Goal: Task Accomplishment & Management: Use online tool/utility

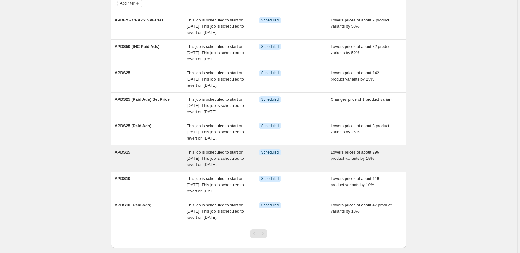
scroll to position [45, 0]
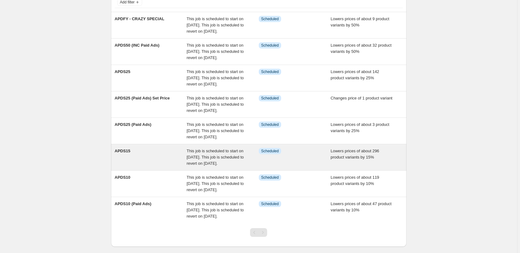
click at [379, 156] on div "Lowers prices of about 296 product variants by 15%" at bounding box center [367, 157] width 72 height 19
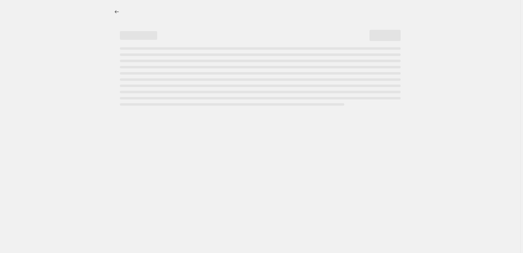
select select "percentage"
select select "no_change"
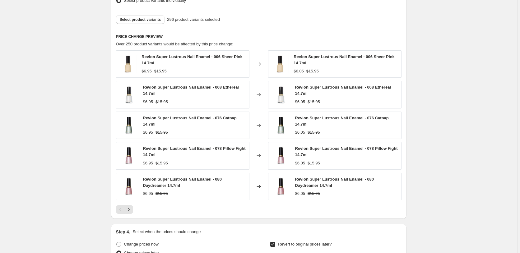
scroll to position [571, 0]
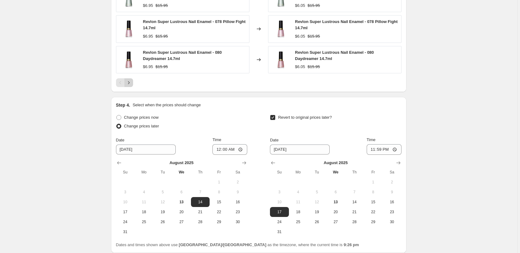
click at [130, 82] on icon "Next" at bounding box center [129, 83] width 6 height 6
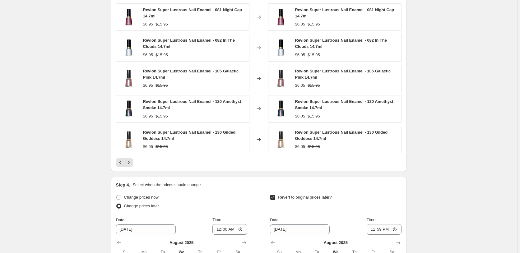
scroll to position [476, 0]
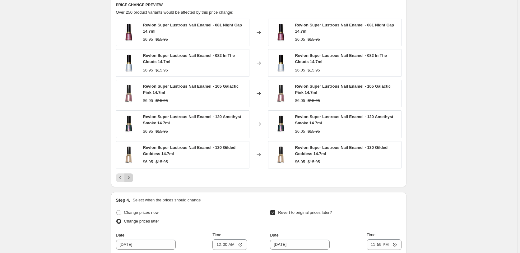
click at [129, 179] on icon "Next" at bounding box center [129, 178] width 6 height 6
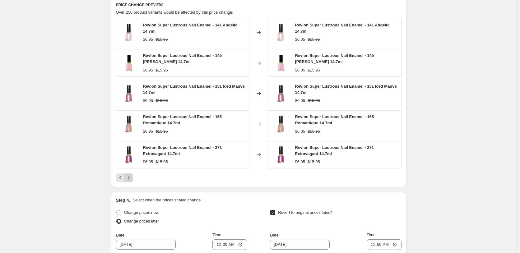
click at [131, 178] on icon "Next" at bounding box center [129, 178] width 6 height 6
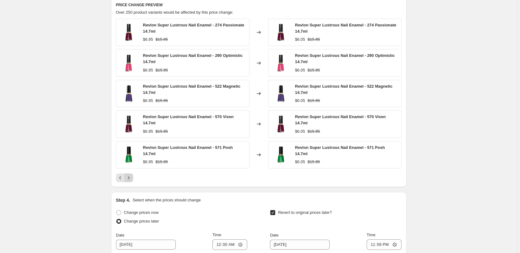
click at [132, 175] on icon "Next" at bounding box center [129, 178] width 6 height 6
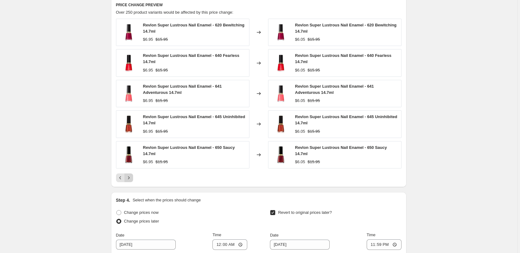
click at [129, 177] on icon "Next" at bounding box center [129, 178] width 6 height 6
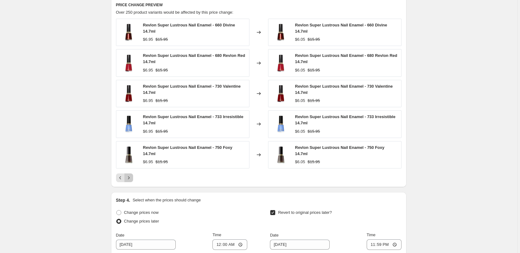
click at [130, 178] on icon "Next" at bounding box center [129, 178] width 6 height 6
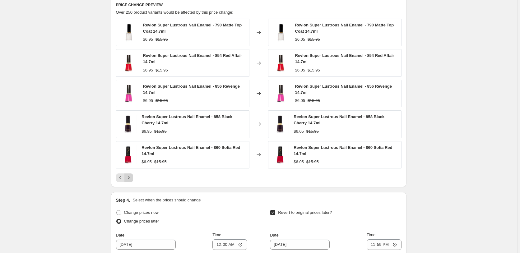
click at [131, 178] on icon "Next" at bounding box center [129, 178] width 6 height 6
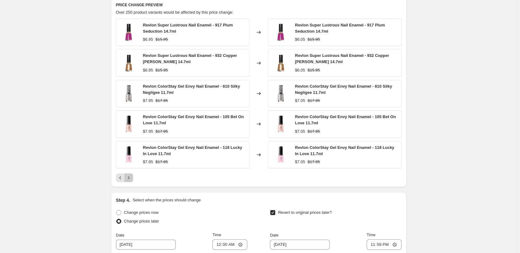
click at [131, 177] on icon "Next" at bounding box center [129, 178] width 6 height 6
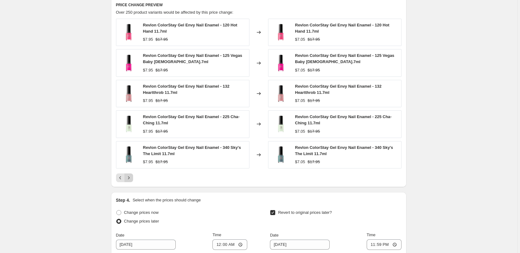
click at [132, 178] on icon "Next" at bounding box center [129, 178] width 6 height 6
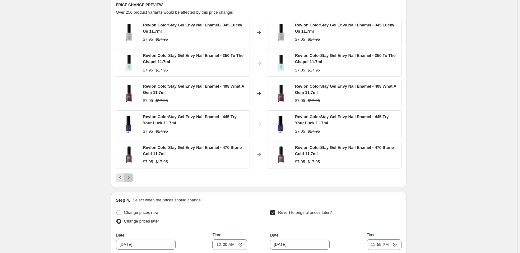
click at [132, 178] on icon "Next" at bounding box center [129, 178] width 6 height 6
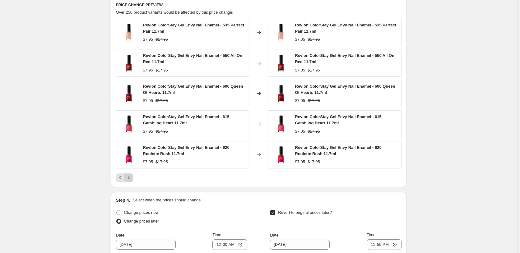
click at [132, 178] on icon "Next" at bounding box center [129, 178] width 6 height 6
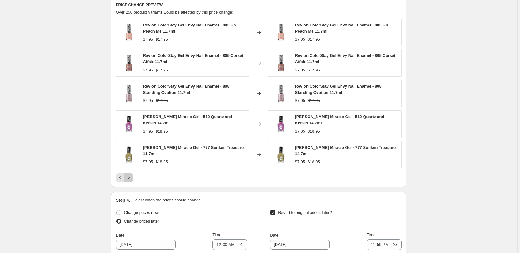
click at [132, 178] on icon "Next" at bounding box center [129, 178] width 6 height 6
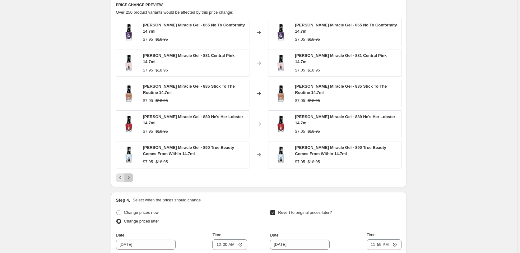
click at [132, 178] on icon "Next" at bounding box center [129, 178] width 6 height 6
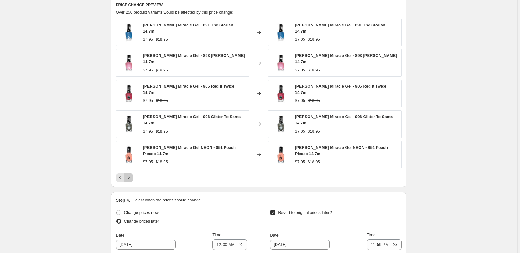
click at [131, 175] on icon "Next" at bounding box center [129, 178] width 6 height 6
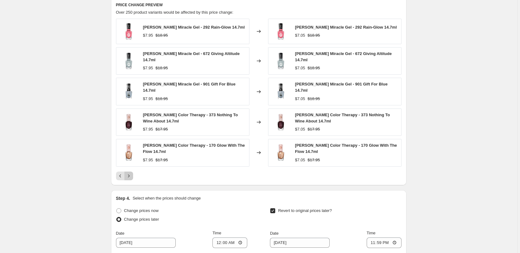
click at [131, 172] on button "Next" at bounding box center [128, 176] width 9 height 9
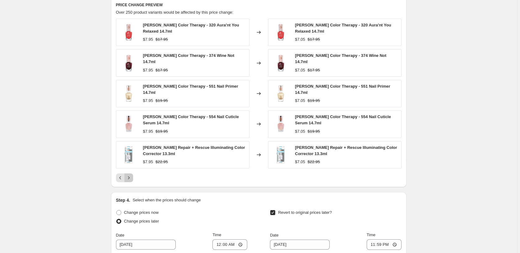
click at [131, 175] on icon "Next" at bounding box center [129, 178] width 6 height 6
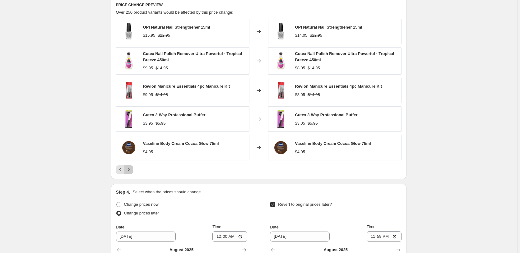
click at [131, 171] on icon "Next" at bounding box center [129, 170] width 6 height 6
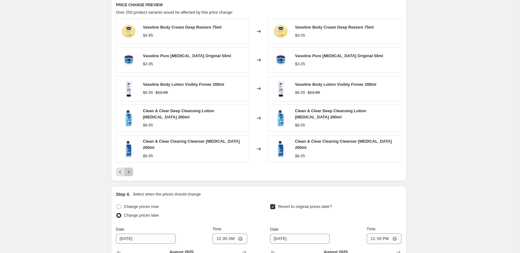
click at [133, 169] on button "Next" at bounding box center [128, 172] width 9 height 9
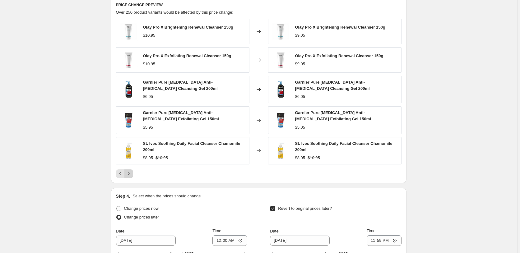
click at [131, 173] on icon "Next" at bounding box center [129, 174] width 6 height 6
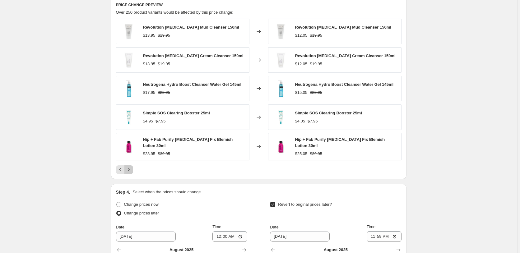
click at [131, 173] on icon "Next" at bounding box center [129, 170] width 6 height 6
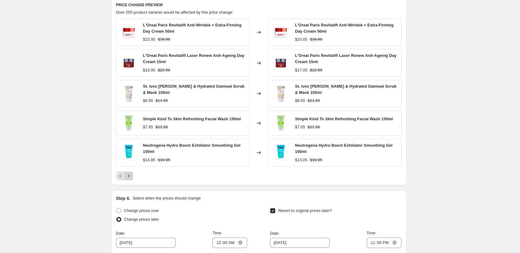
click at [131, 174] on icon "Next" at bounding box center [129, 176] width 6 height 6
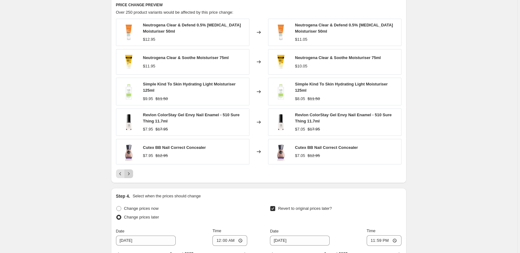
click at [129, 174] on icon "Next" at bounding box center [129, 173] width 2 height 3
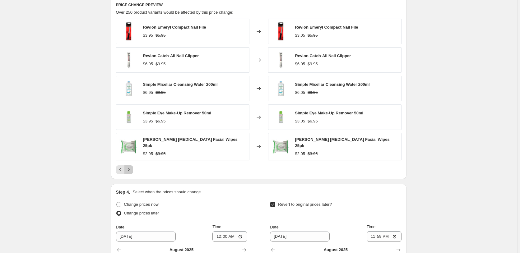
click at [130, 171] on icon "Next" at bounding box center [129, 170] width 6 height 6
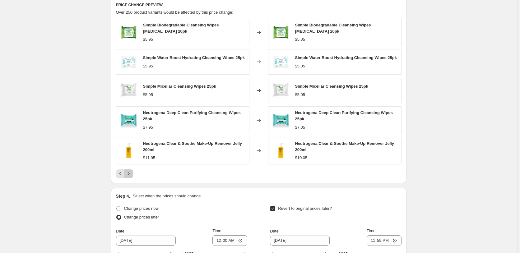
click at [130, 172] on icon "Next" at bounding box center [129, 174] width 6 height 6
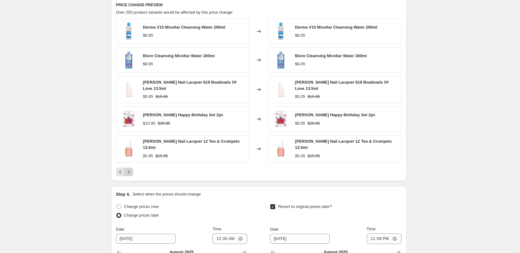
click at [129, 170] on icon "Next" at bounding box center [129, 172] width 6 height 6
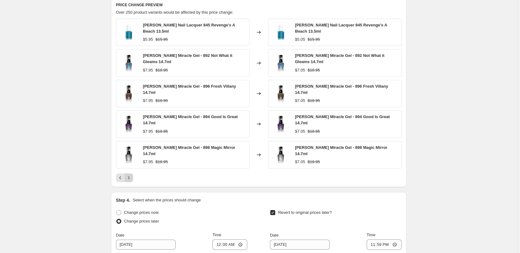
click at [129, 175] on icon "Next" at bounding box center [129, 178] width 6 height 6
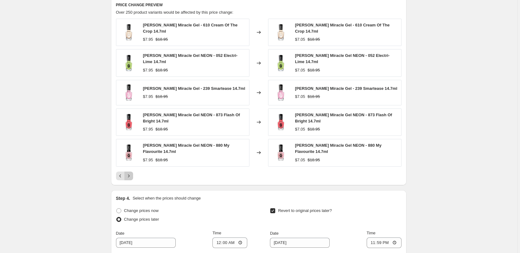
click at [130, 174] on icon "Next" at bounding box center [129, 176] width 6 height 6
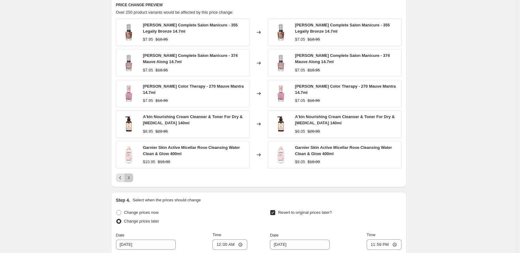
click at [131, 178] on icon "Next" at bounding box center [129, 178] width 6 height 6
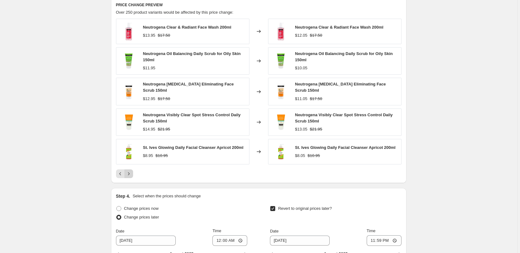
click at [131, 175] on icon "Next" at bounding box center [129, 174] width 6 height 6
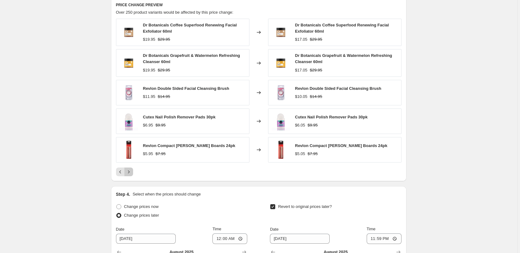
click at [132, 174] on icon "Next" at bounding box center [129, 172] width 6 height 6
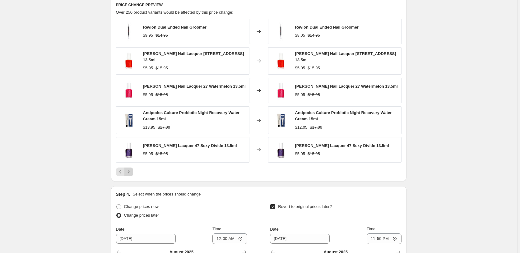
click at [132, 172] on icon "Next" at bounding box center [129, 172] width 6 height 6
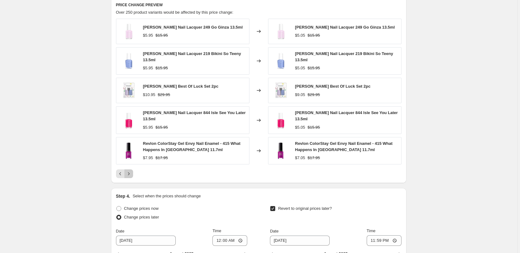
click at [132, 172] on icon "Next" at bounding box center [129, 174] width 6 height 6
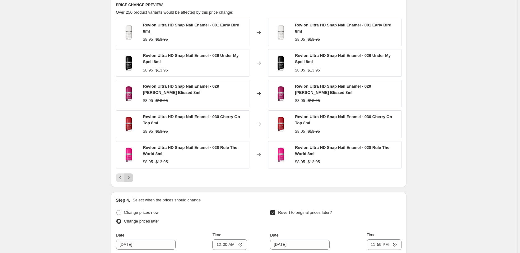
click at [131, 177] on icon "Next" at bounding box center [129, 178] width 6 height 6
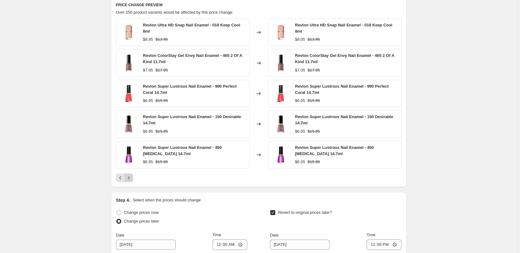
click at [131, 177] on icon "Next" at bounding box center [129, 178] width 6 height 6
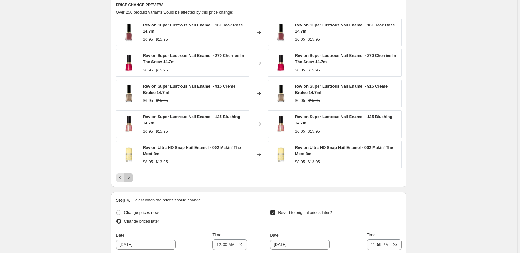
click at [131, 176] on icon "Next" at bounding box center [129, 178] width 6 height 6
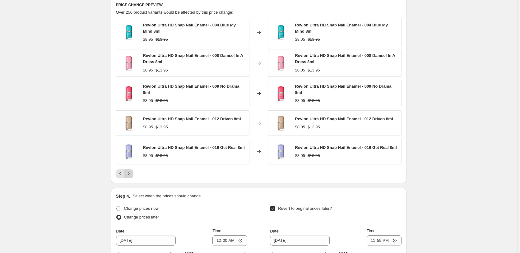
click at [131, 176] on icon "Next" at bounding box center [129, 174] width 6 height 6
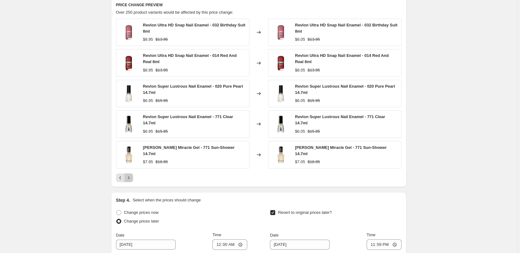
click at [131, 176] on icon "Next" at bounding box center [129, 178] width 6 height 6
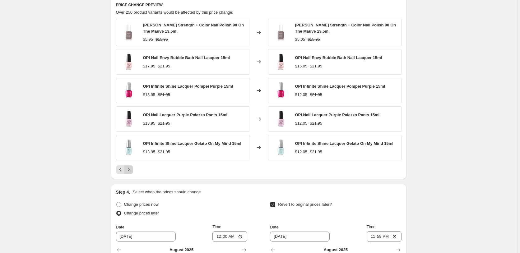
click at [130, 173] on icon "Next" at bounding box center [129, 170] width 6 height 6
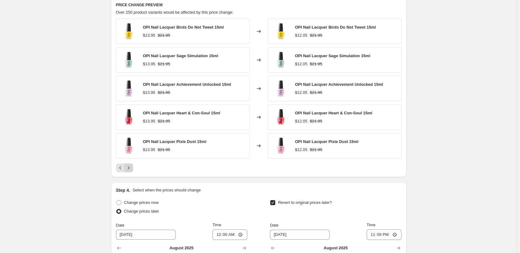
click at [130, 170] on icon "Next" at bounding box center [129, 168] width 6 height 6
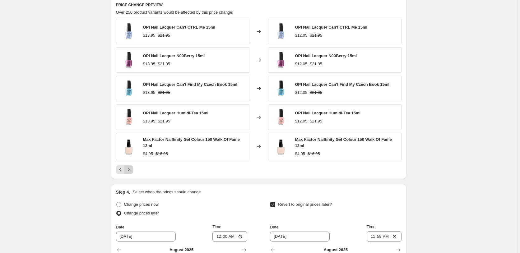
click at [130, 170] on icon "Next" at bounding box center [129, 170] width 6 height 6
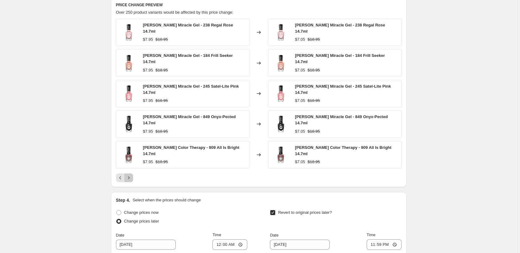
click at [129, 176] on icon "Next" at bounding box center [129, 177] width 2 height 3
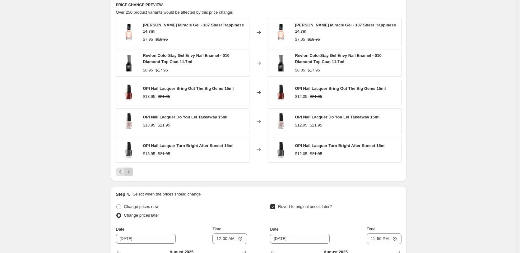
click at [131, 170] on icon "Next" at bounding box center [129, 172] width 6 height 6
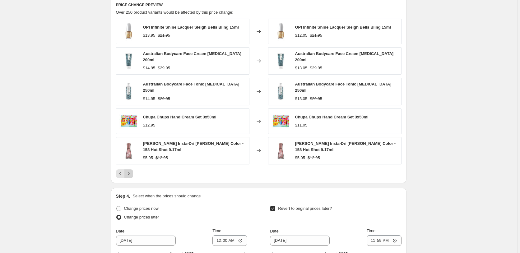
click at [132, 171] on icon "Next" at bounding box center [129, 174] width 6 height 6
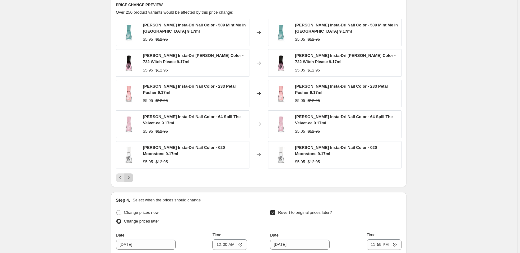
click at [132, 177] on icon "Next" at bounding box center [129, 178] width 6 height 6
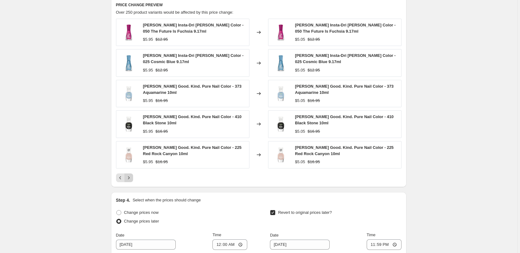
click at [131, 176] on icon "Next" at bounding box center [129, 178] width 6 height 6
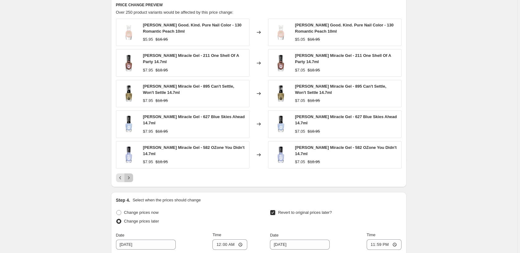
click at [131, 175] on button "Next" at bounding box center [128, 178] width 9 height 9
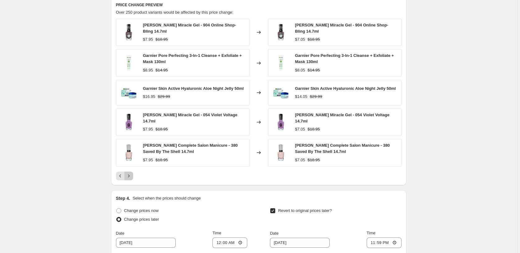
click at [129, 176] on icon "Next" at bounding box center [129, 176] width 6 height 6
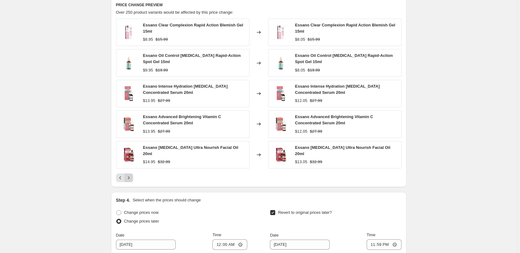
click at [129, 176] on icon "Next" at bounding box center [129, 178] width 6 height 6
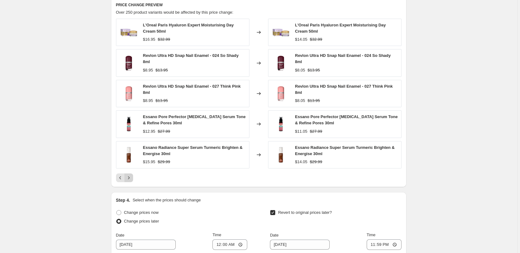
click at [129, 176] on icon "Next" at bounding box center [129, 177] width 2 height 3
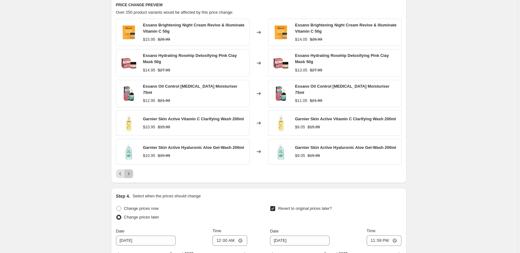
click at [130, 176] on button "Next" at bounding box center [128, 174] width 9 height 9
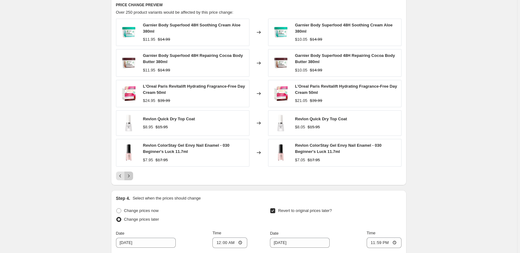
click at [132, 175] on icon "Next" at bounding box center [129, 176] width 6 height 6
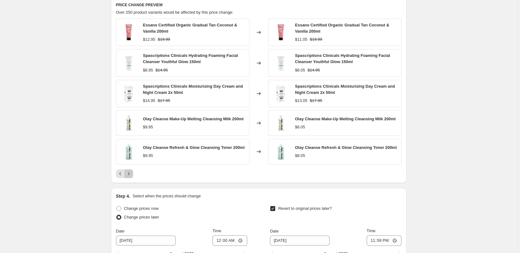
click at [132, 175] on icon "Next" at bounding box center [129, 174] width 6 height 6
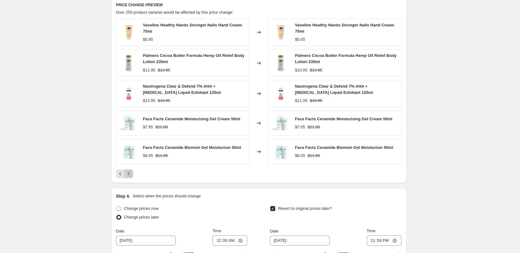
click at [132, 175] on icon "Next" at bounding box center [129, 174] width 6 height 6
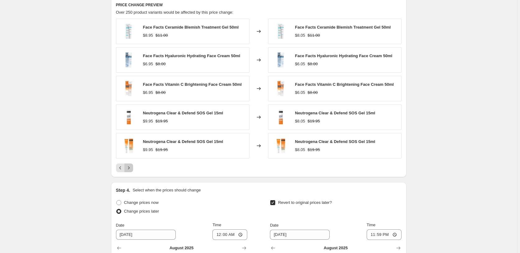
click at [131, 171] on icon "Next" at bounding box center [129, 168] width 6 height 6
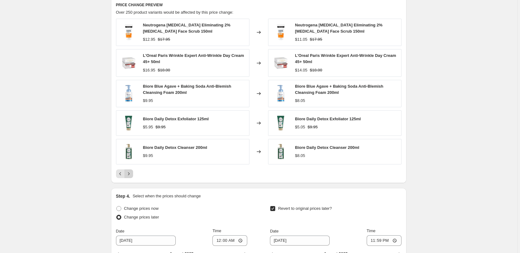
click at [131, 172] on icon "Next" at bounding box center [129, 174] width 6 height 6
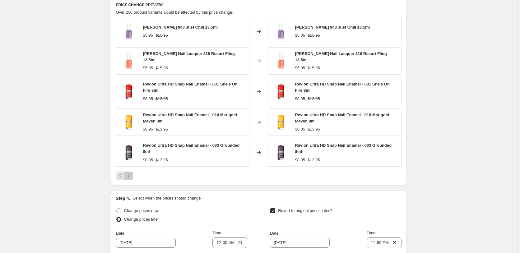
click at [132, 173] on icon "Next" at bounding box center [129, 176] width 6 height 6
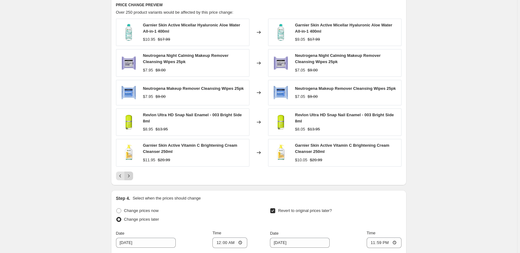
click at [132, 175] on icon "Next" at bounding box center [129, 176] width 6 height 6
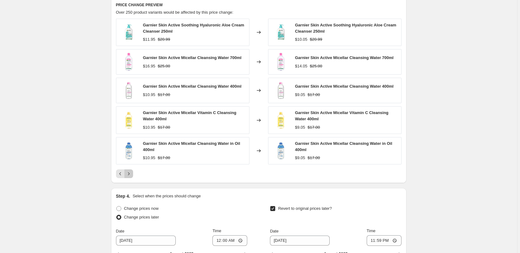
click at [132, 175] on icon "Next" at bounding box center [129, 174] width 6 height 6
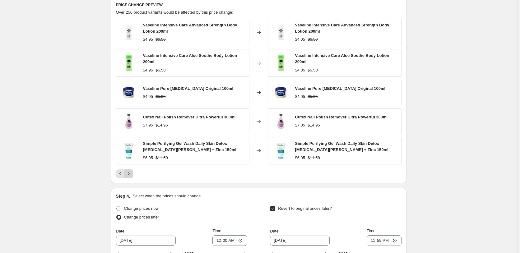
click at [132, 175] on icon "Next" at bounding box center [129, 174] width 6 height 6
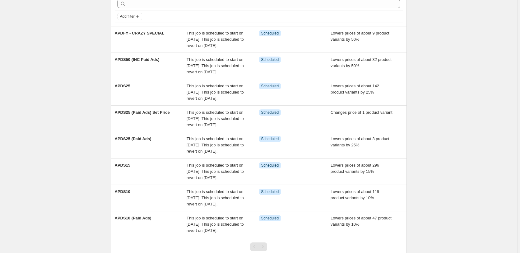
scroll to position [32, 0]
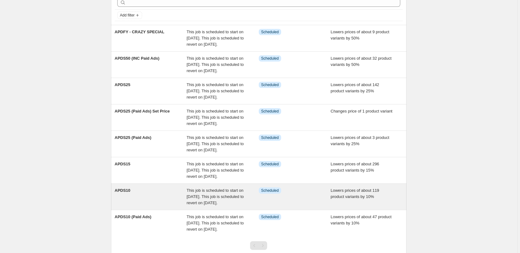
click at [323, 199] on div "Info Scheduled" at bounding box center [295, 197] width 72 height 19
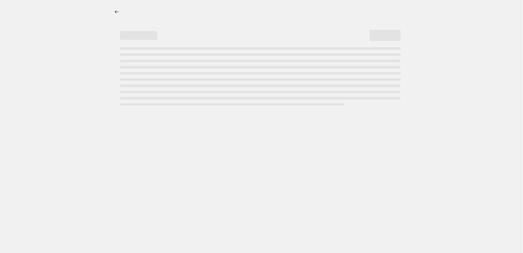
select select "percentage"
select select "no_change"
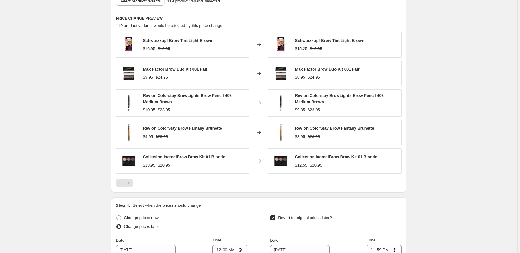
scroll to position [476, 0]
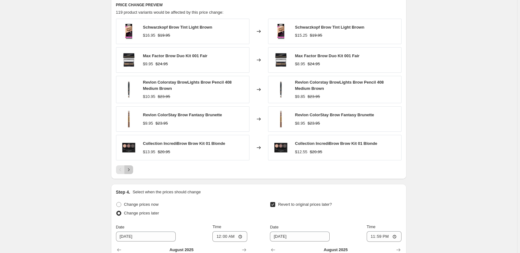
click at [132, 172] on icon "Next" at bounding box center [129, 170] width 6 height 6
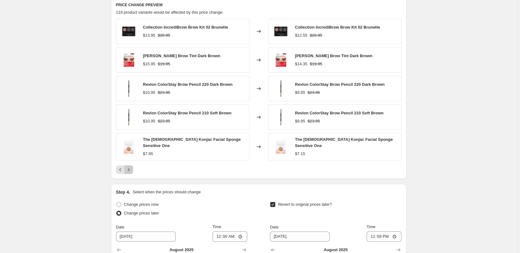
click at [131, 171] on button "Next" at bounding box center [128, 170] width 9 height 9
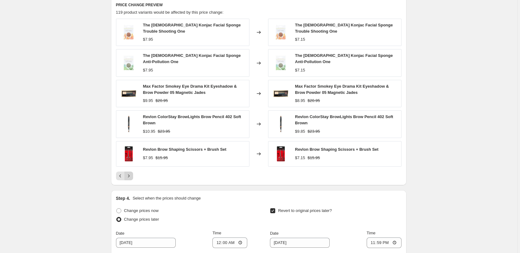
click at [131, 172] on button "Next" at bounding box center [128, 176] width 9 height 9
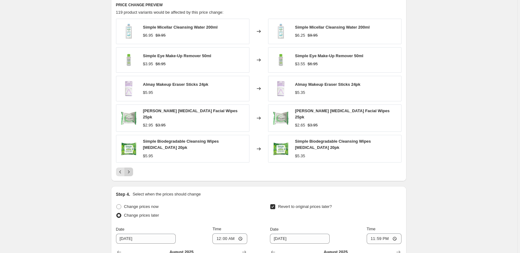
click at [131, 171] on icon "Next" at bounding box center [129, 172] width 6 height 6
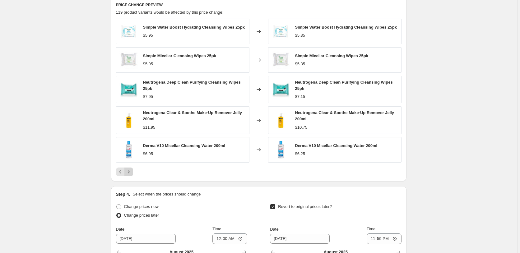
click at [131, 171] on icon "Next" at bounding box center [129, 172] width 6 height 6
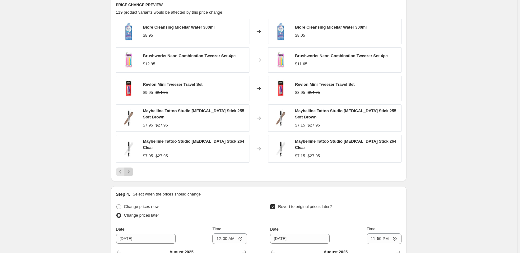
click at [131, 171] on icon "Next" at bounding box center [129, 172] width 6 height 6
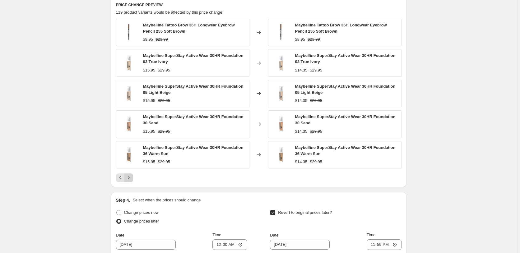
click at [129, 178] on icon "Next" at bounding box center [129, 177] width 2 height 3
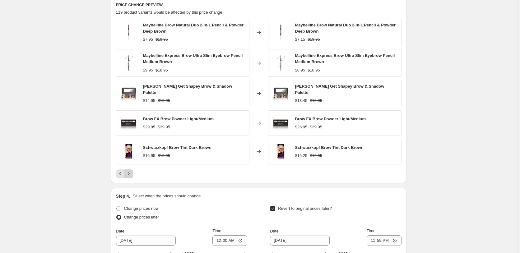
click at [131, 175] on icon "Next" at bounding box center [129, 174] width 6 height 6
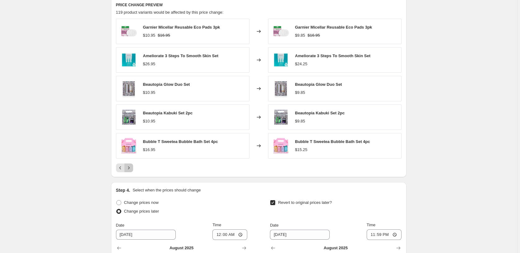
click at [129, 169] on icon "Next" at bounding box center [129, 168] width 6 height 6
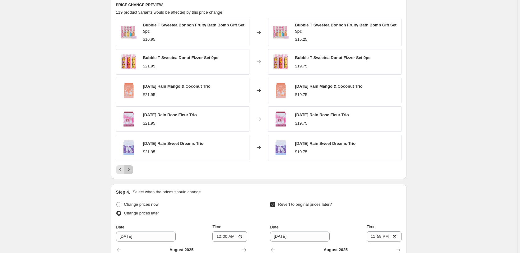
click at [129, 169] on icon "Next" at bounding box center [129, 170] width 6 height 6
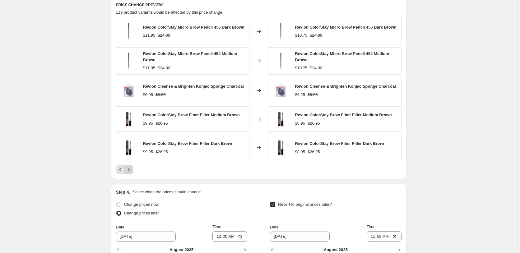
click at [129, 169] on icon "Next" at bounding box center [129, 170] width 6 height 6
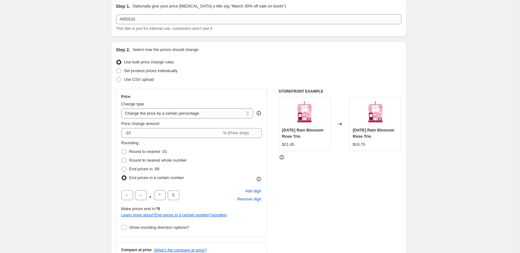
scroll to position [0, 0]
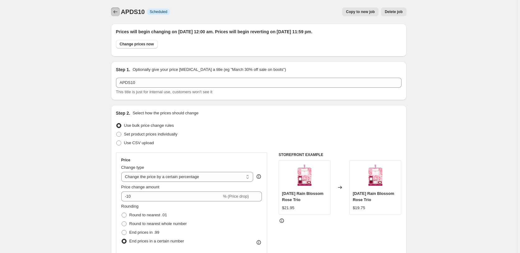
click at [116, 12] on icon "Price change jobs" at bounding box center [115, 12] width 6 height 6
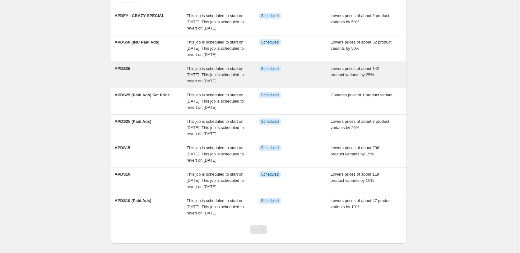
scroll to position [32, 0]
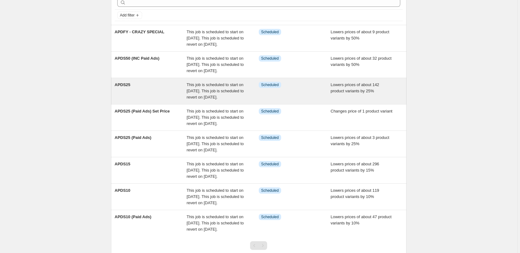
click at [278, 96] on div "Info Scheduled" at bounding box center [295, 91] width 72 height 19
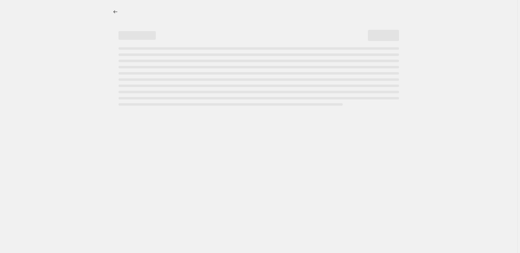
select select "percentage"
select select "no_change"
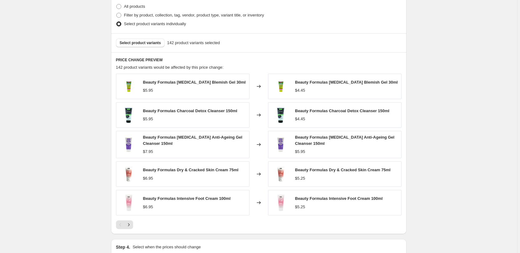
scroll to position [444, 0]
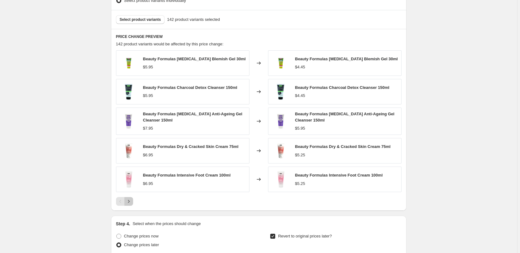
click at [129, 203] on icon "Next" at bounding box center [129, 202] width 6 height 6
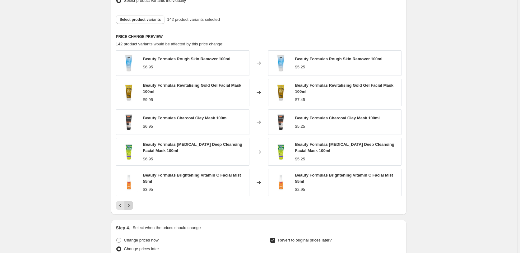
click at [130, 205] on icon "Next" at bounding box center [129, 206] width 6 height 6
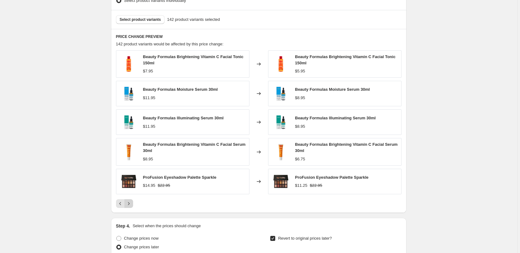
click at [130, 205] on icon "Next" at bounding box center [129, 204] width 6 height 6
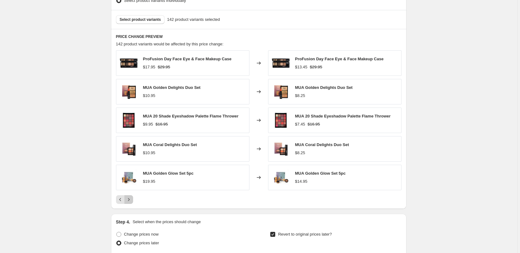
click at [131, 201] on icon "Next" at bounding box center [129, 200] width 6 height 6
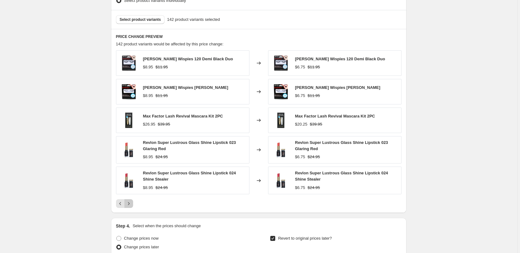
click at [131, 204] on icon "Next" at bounding box center [129, 204] width 6 height 6
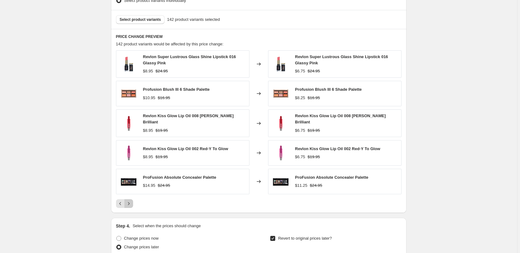
click at [129, 203] on icon "Next" at bounding box center [129, 203] width 2 height 3
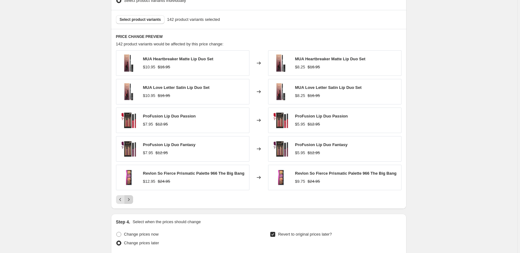
click at [130, 203] on icon "Next" at bounding box center [129, 200] width 6 height 6
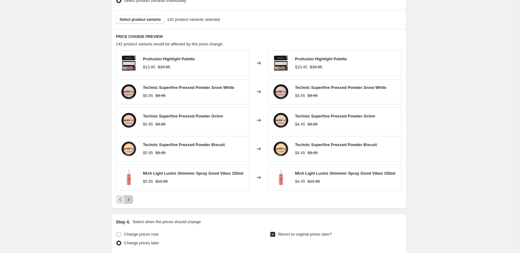
click at [130, 203] on icon "Next" at bounding box center [129, 200] width 6 height 6
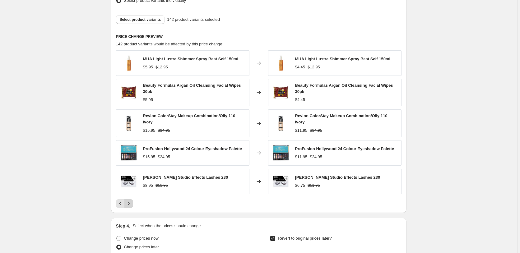
click at [130, 203] on icon "Next" at bounding box center [129, 204] width 6 height 6
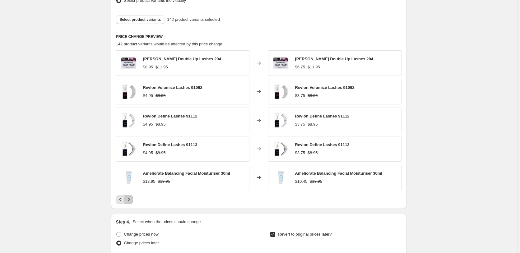
click at [130, 203] on icon "Next" at bounding box center [129, 200] width 6 height 6
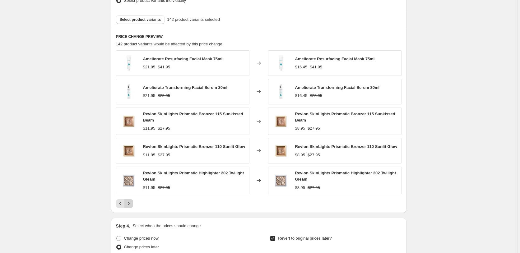
click at [130, 203] on icon "Next" at bounding box center [129, 204] width 6 height 6
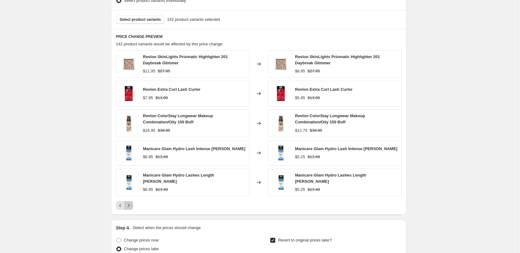
click at [130, 203] on icon "Next" at bounding box center [129, 206] width 6 height 6
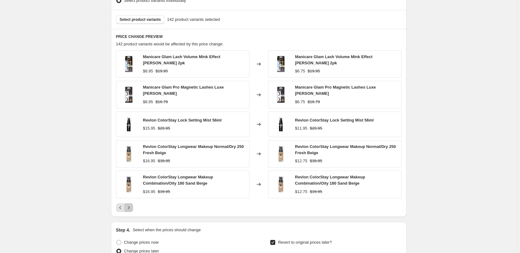
click at [130, 205] on icon "Next" at bounding box center [129, 208] width 6 height 6
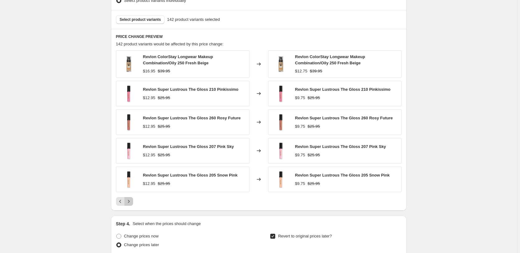
click at [130, 203] on icon "Next" at bounding box center [129, 202] width 6 height 6
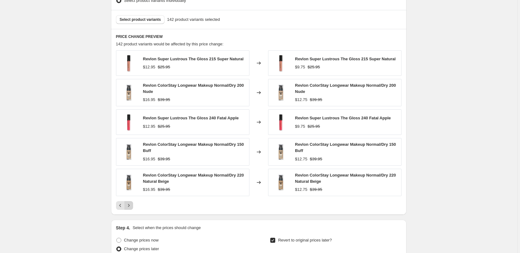
click at [130, 203] on button "Next" at bounding box center [128, 205] width 9 height 9
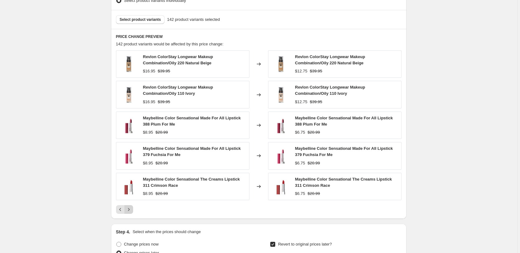
click at [130, 208] on icon "Next" at bounding box center [129, 210] width 6 height 6
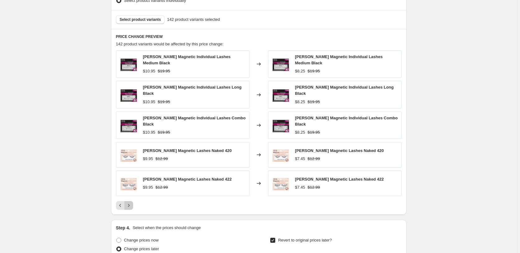
click at [129, 203] on icon "Next" at bounding box center [129, 206] width 6 height 6
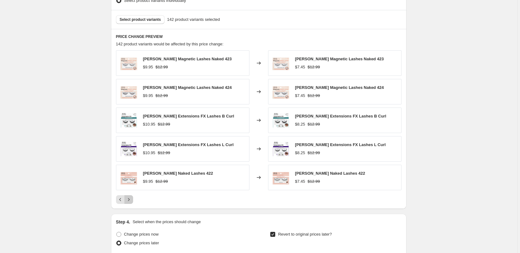
click at [129, 201] on icon "Next" at bounding box center [129, 200] width 6 height 6
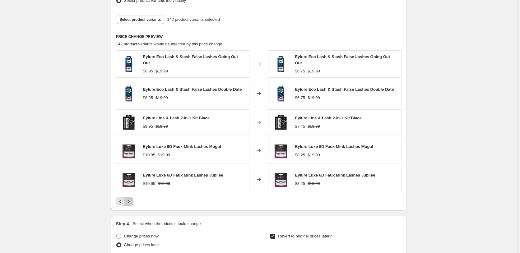
click at [129, 201] on icon "Next" at bounding box center [129, 202] width 6 height 6
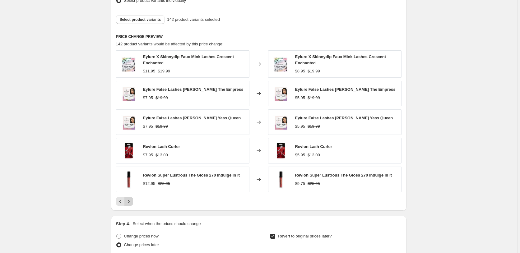
click at [133, 201] on button "Next" at bounding box center [128, 201] width 9 height 9
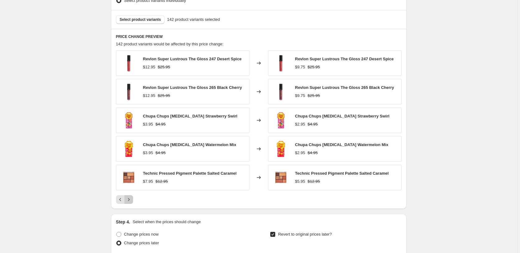
click at [132, 201] on icon "Next" at bounding box center [129, 200] width 6 height 6
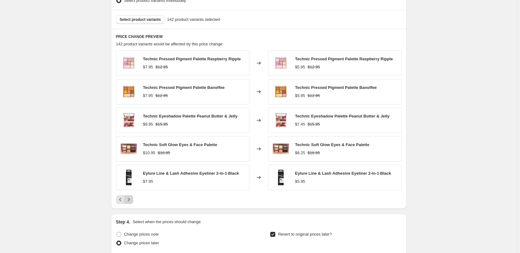
click at [132, 201] on icon "Next" at bounding box center [129, 200] width 6 height 6
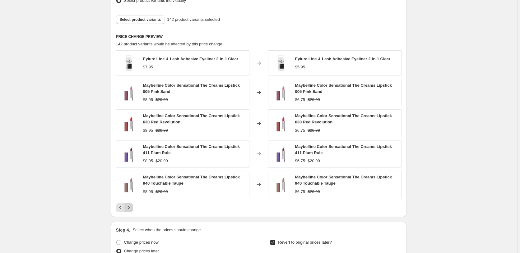
click at [133, 201] on div "Eylure Line & Lash Adhesive Eyeliner 2-in-1 Clear $7.95 Changed to Eylure Line …" at bounding box center [259, 131] width 286 height 162
click at [133, 208] on button "Next" at bounding box center [128, 207] width 9 height 9
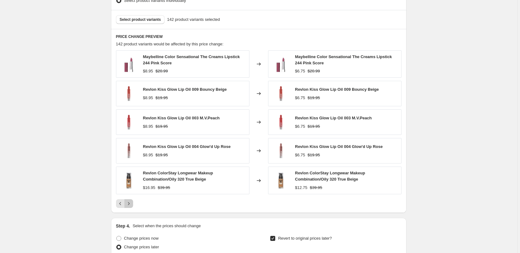
click at [131, 206] on icon "Next" at bounding box center [129, 204] width 6 height 6
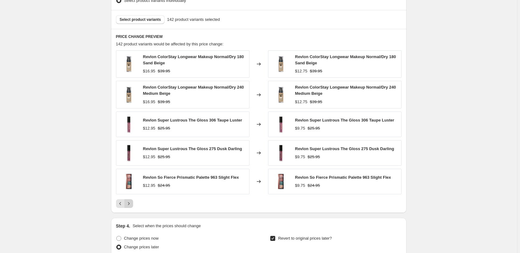
click at [131, 206] on icon "Next" at bounding box center [129, 204] width 6 height 6
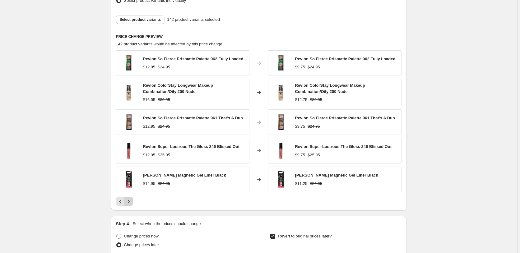
click at [130, 203] on icon "Next" at bounding box center [129, 202] width 6 height 6
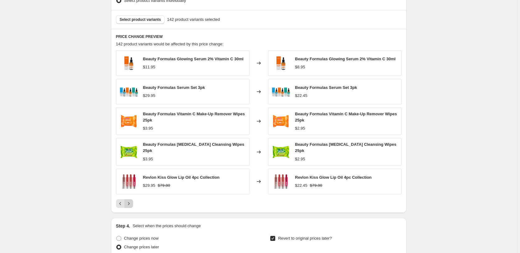
click at [129, 203] on icon "Next" at bounding box center [129, 203] width 2 height 3
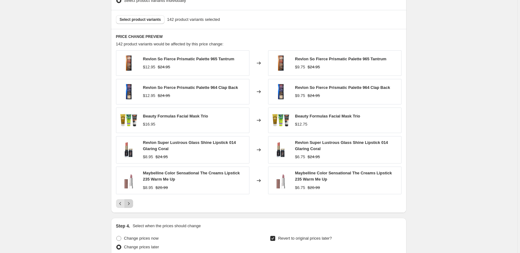
click at [129, 203] on icon "Next" at bounding box center [129, 203] width 2 height 3
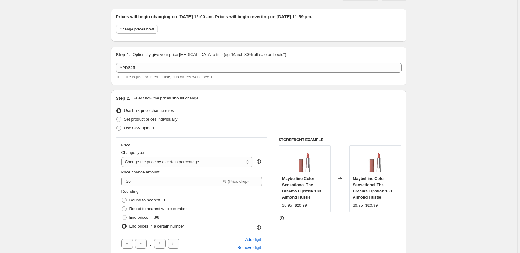
scroll to position [0, 0]
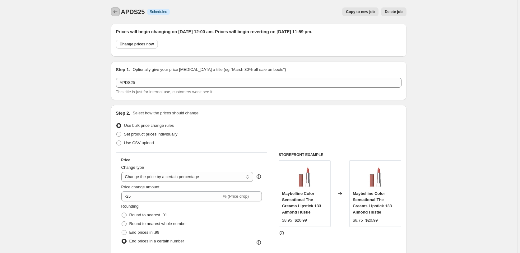
click at [118, 14] on icon "Price change jobs" at bounding box center [115, 12] width 6 height 6
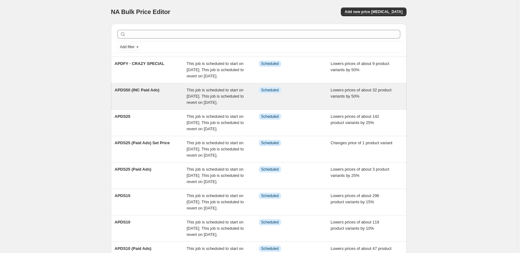
click at [295, 97] on div "Info Scheduled" at bounding box center [295, 96] width 72 height 19
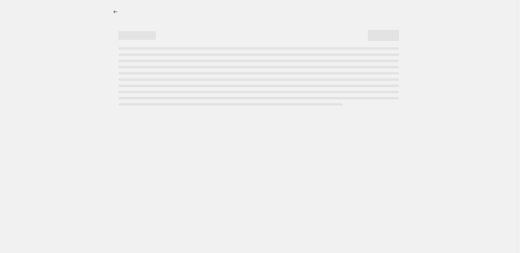
select select "percentage"
select select "no_change"
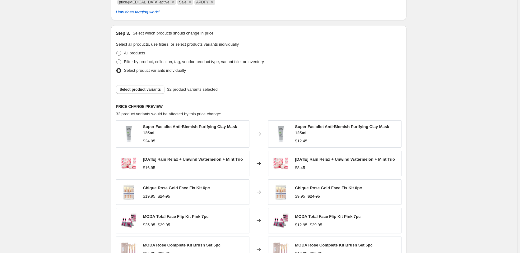
scroll to position [444, 0]
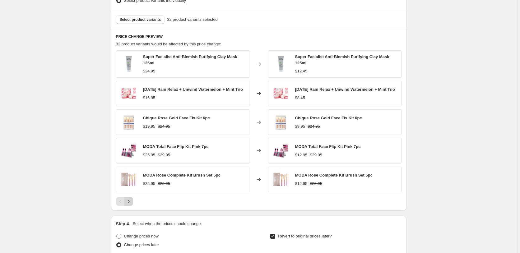
click at [132, 201] on icon "Next" at bounding box center [129, 202] width 6 height 6
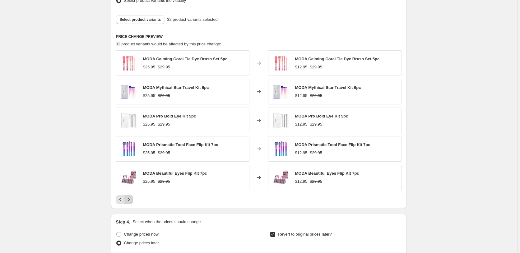
click at [132, 201] on icon "Next" at bounding box center [129, 200] width 6 height 6
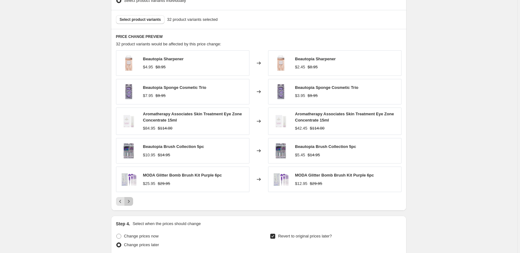
click at [132, 201] on icon "Next" at bounding box center [129, 202] width 6 height 6
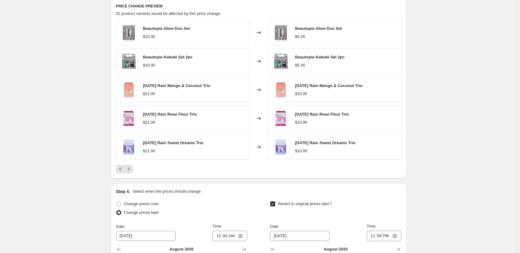
scroll to position [476, 0]
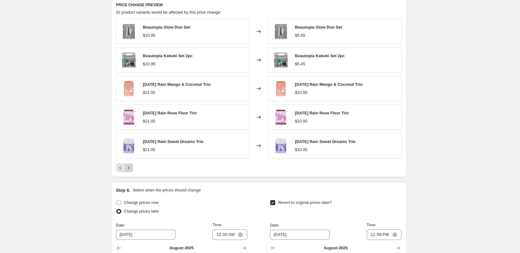
click at [132, 170] on icon "Next" at bounding box center [129, 168] width 6 height 6
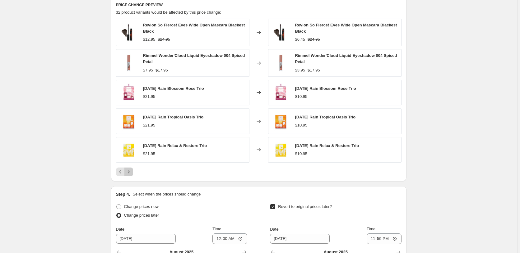
click at [132, 170] on icon "Next" at bounding box center [129, 172] width 6 height 6
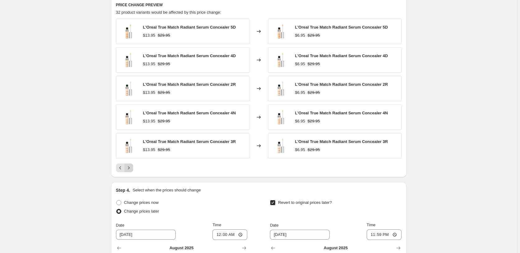
click at [131, 169] on icon "Next" at bounding box center [129, 168] width 6 height 6
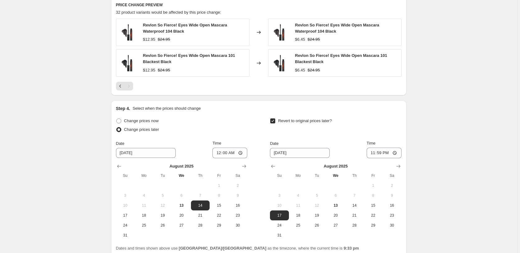
scroll to position [413, 0]
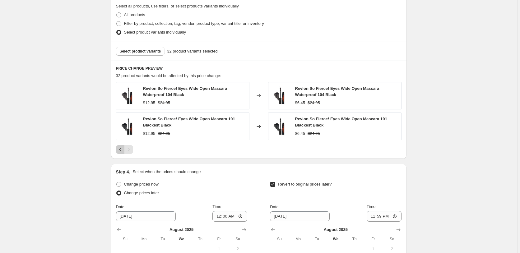
click at [120, 150] on icon "Previous" at bounding box center [120, 150] width 6 height 6
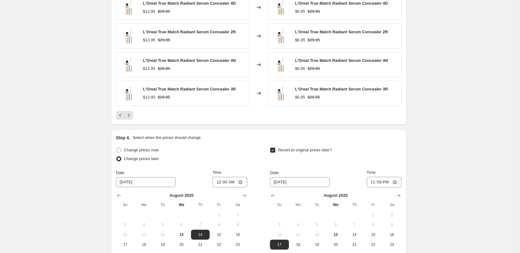
scroll to position [540, 0]
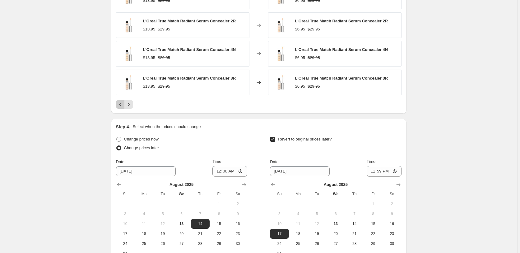
click at [123, 107] on icon "Previous" at bounding box center [120, 104] width 6 height 6
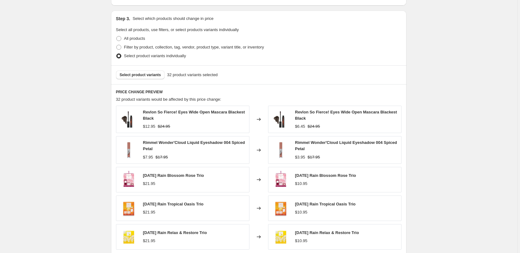
scroll to position [286, 0]
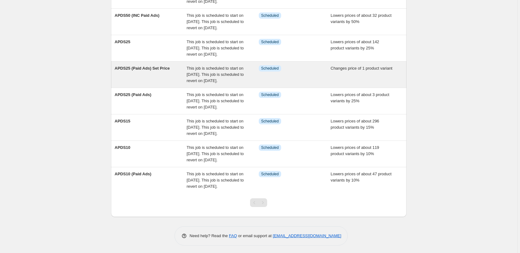
scroll to position [77, 0]
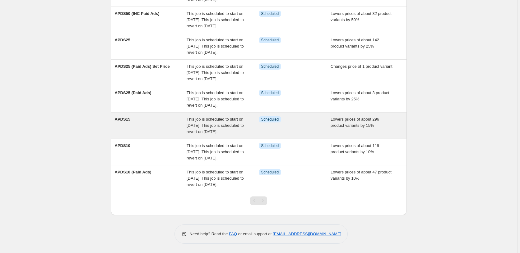
click at [228, 124] on span "This job is scheduled to start on [DATE]. This job is scheduled to revert on [D…" at bounding box center [215, 125] width 57 height 17
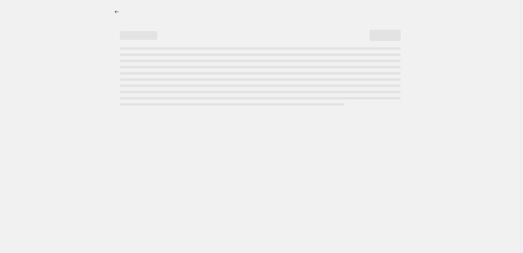
select select "percentage"
select select "no_change"
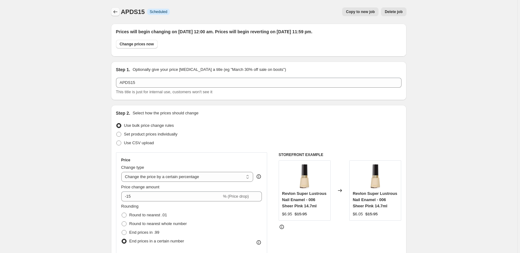
click at [116, 13] on icon "Price change jobs" at bounding box center [115, 11] width 4 height 3
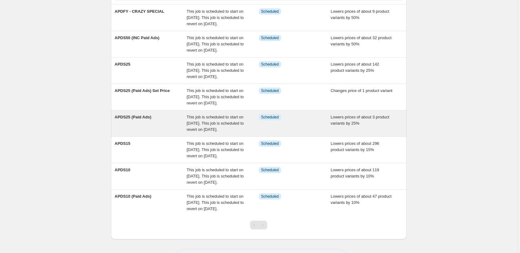
scroll to position [77, 0]
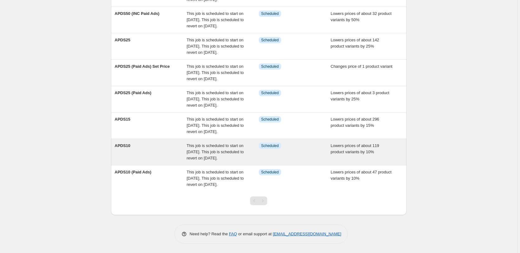
click at [213, 155] on span "This job is scheduled to start on [DATE]. This job is scheduled to revert on [D…" at bounding box center [215, 151] width 57 height 17
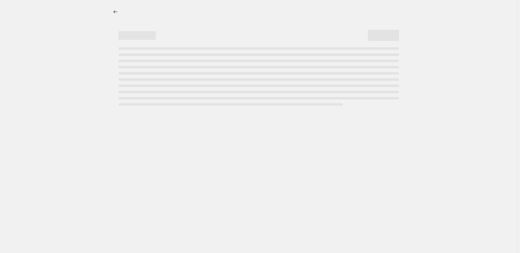
select select "percentage"
select select "no_change"
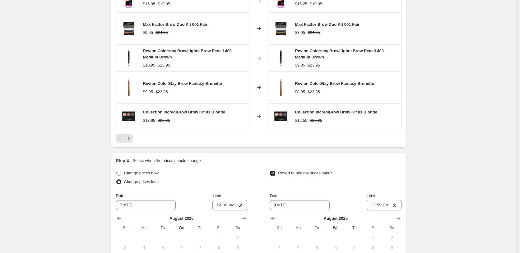
scroll to position [508, 0]
click at [127, 140] on icon "Next" at bounding box center [129, 138] width 6 height 6
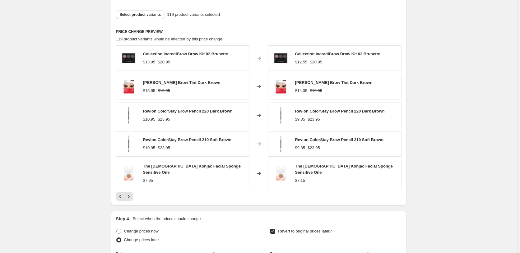
scroll to position [444, 0]
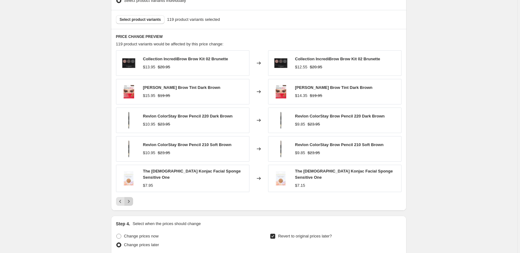
click at [127, 199] on icon "Next" at bounding box center [129, 202] width 6 height 6
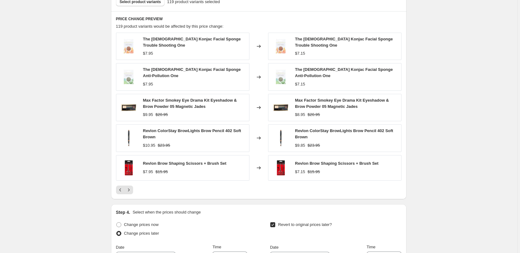
scroll to position [476, 0]
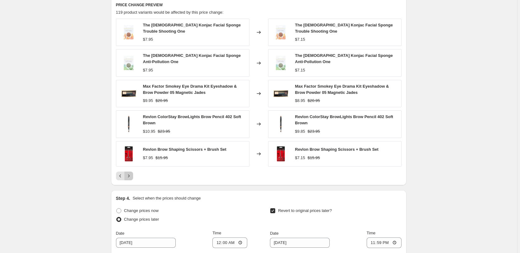
click at [128, 173] on icon "Next" at bounding box center [129, 176] width 6 height 6
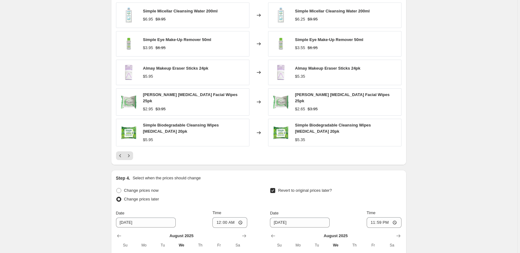
scroll to position [508, 0]
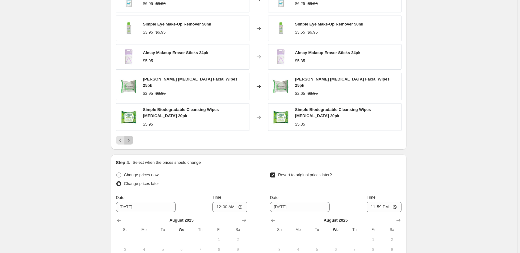
click at [132, 142] on button "Next" at bounding box center [128, 140] width 9 height 9
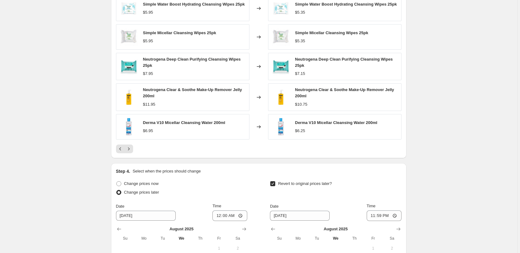
scroll to position [476, 0]
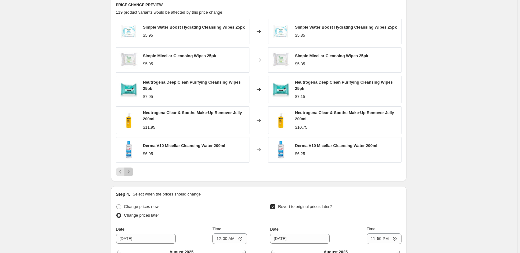
click at [132, 174] on icon "Next" at bounding box center [129, 172] width 6 height 6
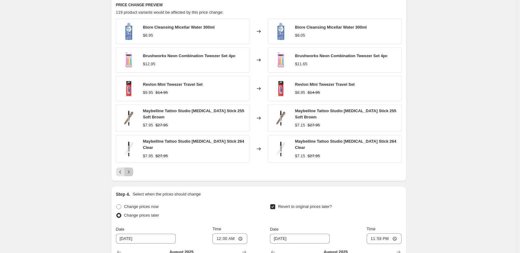
click at [133, 171] on button "Next" at bounding box center [128, 172] width 9 height 9
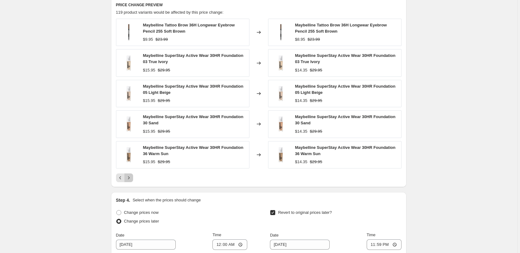
click at [129, 177] on icon "Next" at bounding box center [129, 178] width 6 height 6
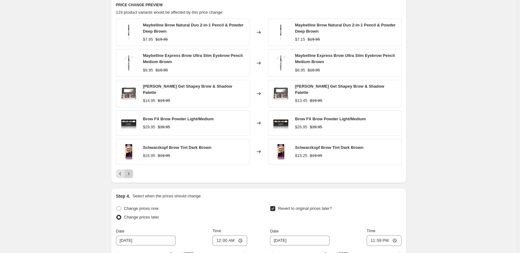
click at [129, 173] on icon "Next" at bounding box center [129, 174] width 6 height 6
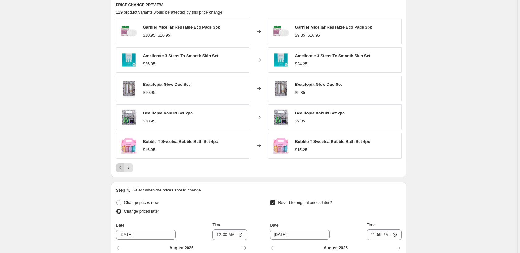
click at [124, 170] on icon "Previous" at bounding box center [120, 168] width 6 height 6
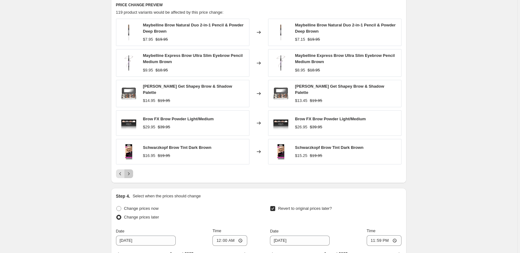
click at [130, 175] on icon "Next" at bounding box center [129, 174] width 6 height 6
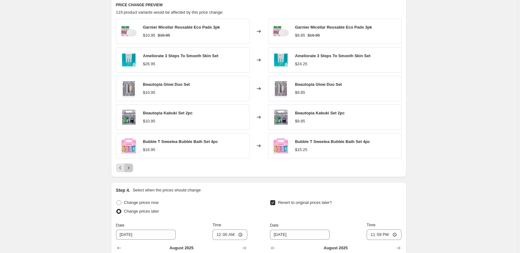
click at [131, 170] on icon "Next" at bounding box center [129, 168] width 6 height 6
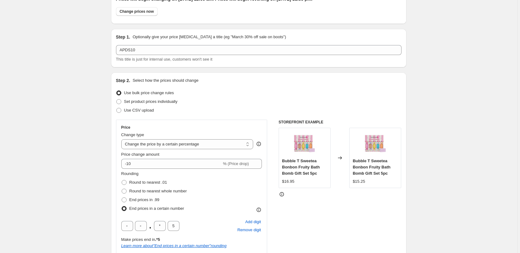
scroll to position [0, 0]
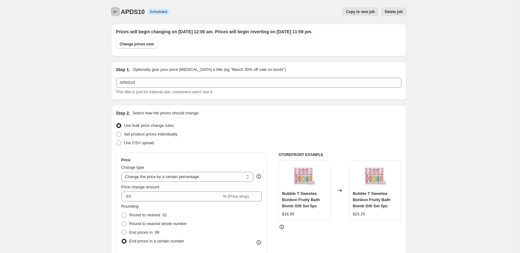
click at [115, 14] on icon "Price change jobs" at bounding box center [115, 12] width 6 height 6
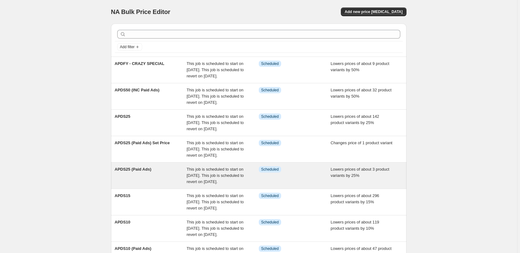
scroll to position [32, 0]
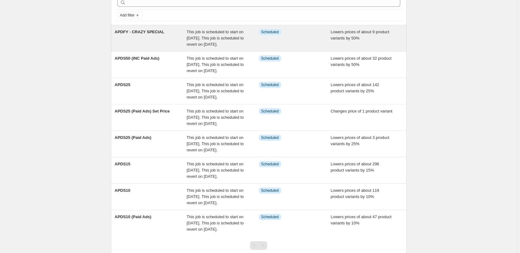
click at [176, 39] on div "APDFY - CRAZY SPECIAL" at bounding box center [151, 38] width 72 height 19
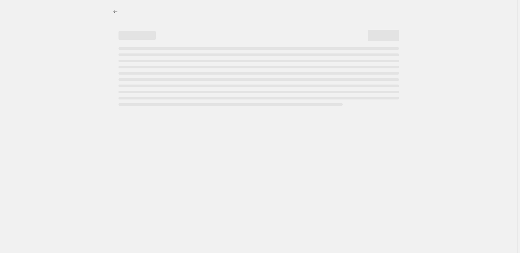
select select "percentage"
select select "no_change"
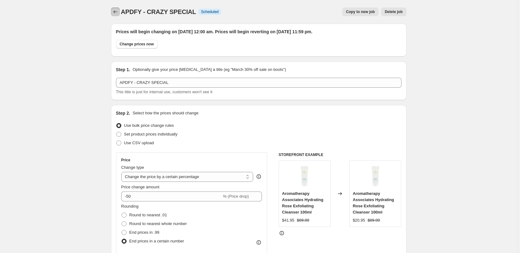
click at [116, 14] on icon "Price change jobs" at bounding box center [115, 12] width 6 height 6
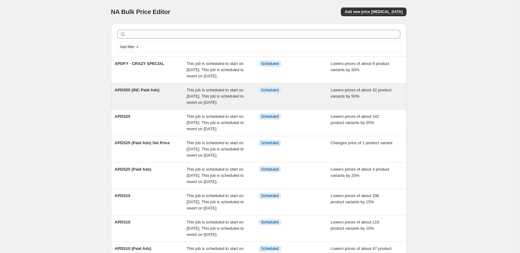
click at [183, 97] on div "APDS50 (INC Paid Ads)" at bounding box center [151, 96] width 72 height 19
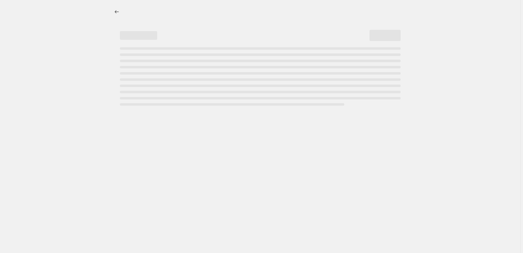
select select "percentage"
select select "no_change"
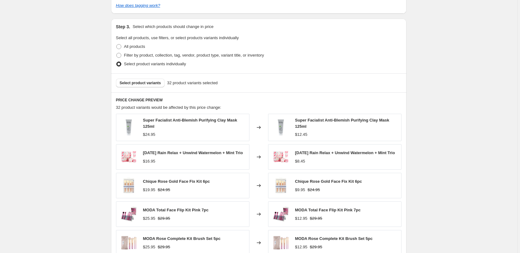
scroll to position [571, 0]
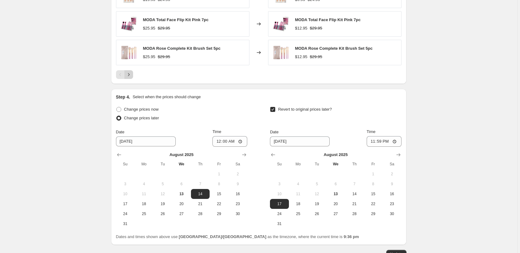
click at [132, 75] on icon "Next" at bounding box center [129, 75] width 6 height 6
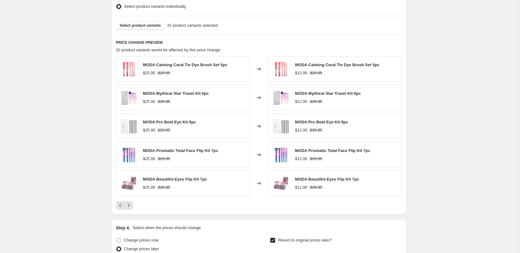
scroll to position [508, 0]
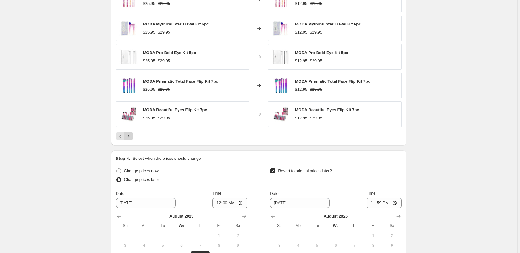
click at [131, 138] on icon "Next" at bounding box center [129, 136] width 6 height 6
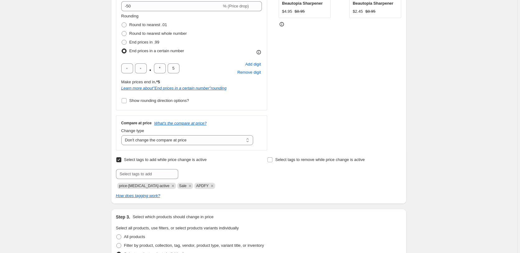
scroll to position [0, 0]
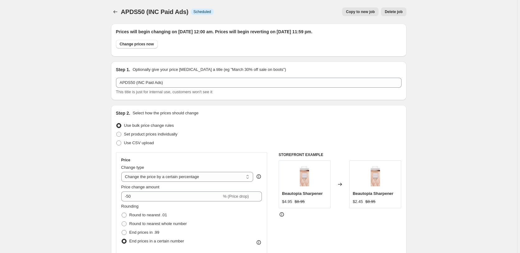
click at [117, 18] on div "APDS50 (INC Paid Ads). This page is ready APDS50 (INC Paid Ads) Info Scheduled …" at bounding box center [259, 12] width 296 height 24
click at [117, 14] on icon "Price change jobs" at bounding box center [115, 12] width 6 height 6
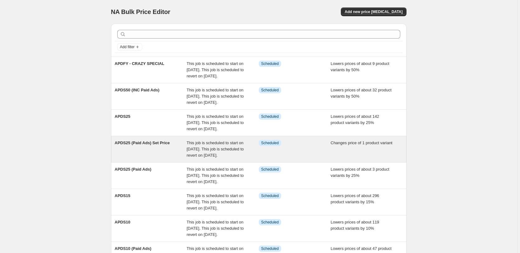
scroll to position [77, 0]
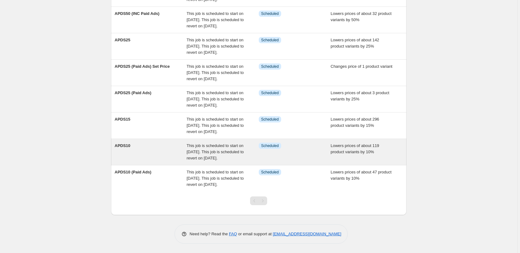
click at [235, 148] on span "This job is scheduled to start on [DATE]. This job is scheduled to revert on [D…" at bounding box center [215, 151] width 57 height 17
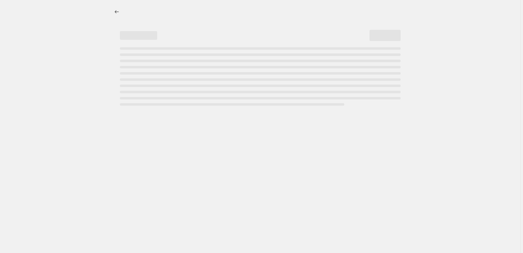
select select "percentage"
select select "no_change"
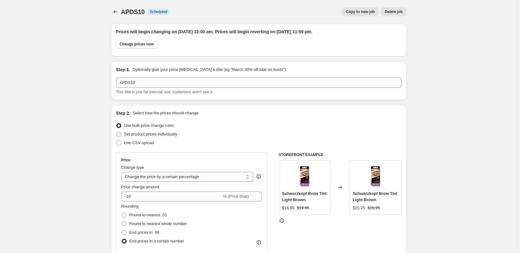
click at [117, 18] on div "APDS10. This page is ready APDS10 Info Scheduled Copy to new job Delete job Mor…" at bounding box center [259, 12] width 296 height 24
click at [115, 15] on button "Price change jobs" at bounding box center [115, 11] width 9 height 9
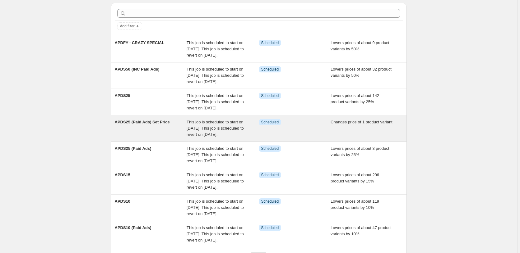
scroll to position [13, 0]
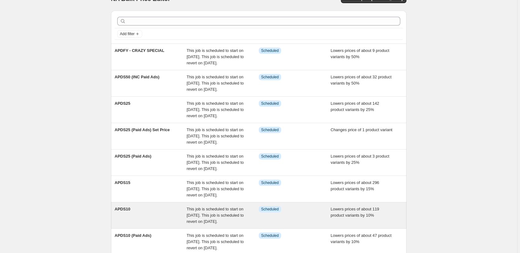
click at [217, 210] on span "This job is scheduled to start on [DATE]. This job is scheduled to revert on [D…" at bounding box center [215, 215] width 57 height 17
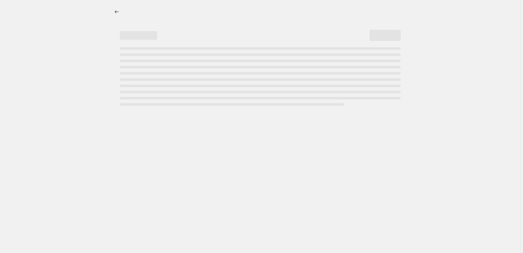
select select "percentage"
select select "no_change"
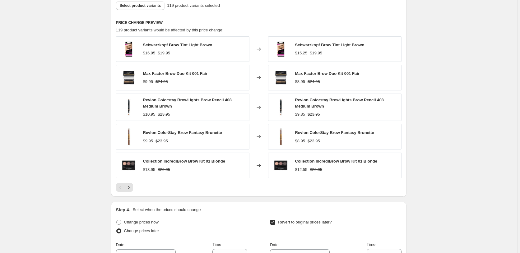
scroll to position [508, 0]
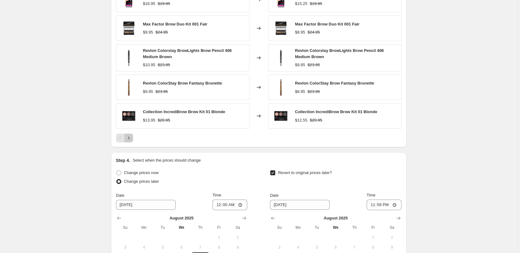
click at [132, 138] on icon "Next" at bounding box center [129, 138] width 6 height 6
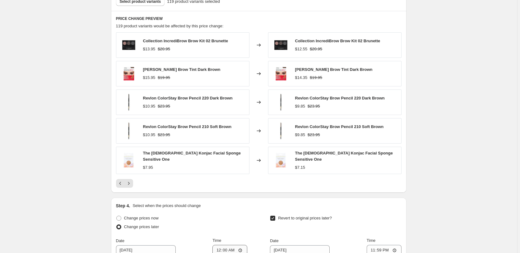
scroll to position [540, 0]
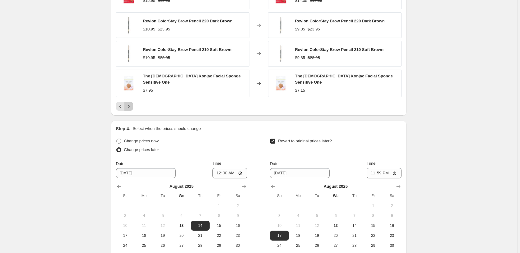
click at [132, 104] on icon "Next" at bounding box center [129, 106] width 6 height 6
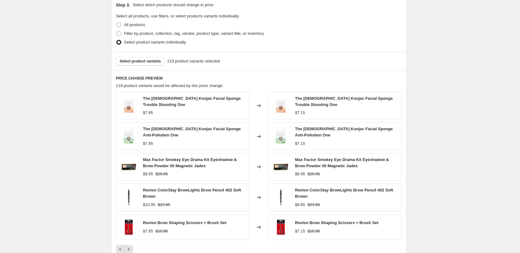
scroll to position [508, 0]
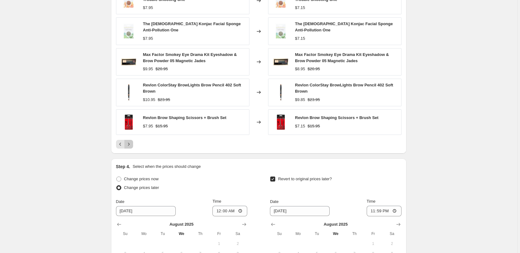
click at [132, 143] on icon "Next" at bounding box center [129, 144] width 6 height 6
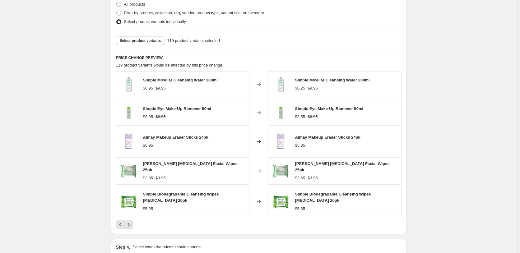
scroll to position [413, 0]
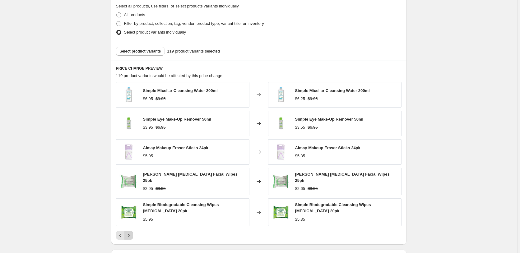
click at [129, 234] on icon "Next" at bounding box center [129, 235] width 2 height 3
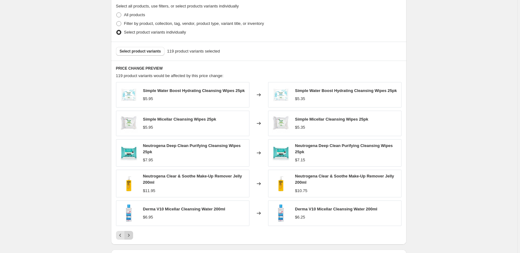
click at [130, 235] on icon "Next" at bounding box center [129, 235] width 6 height 6
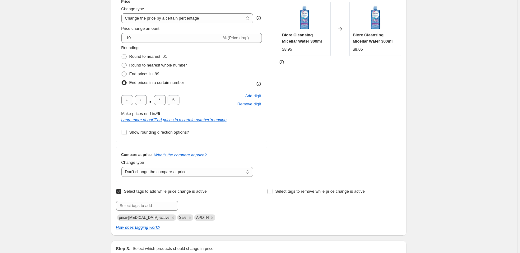
scroll to position [0, 0]
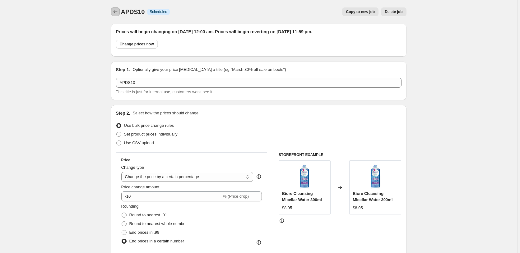
click at [115, 11] on icon "Price change jobs" at bounding box center [115, 12] width 6 height 6
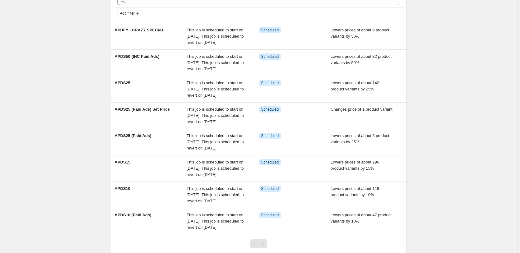
scroll to position [63, 0]
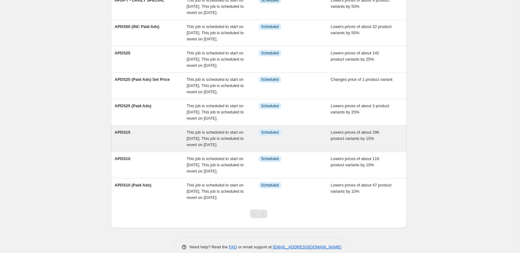
click at [222, 138] on span "This job is scheduled to start on [DATE]. This job is scheduled to revert on [D…" at bounding box center [215, 138] width 57 height 17
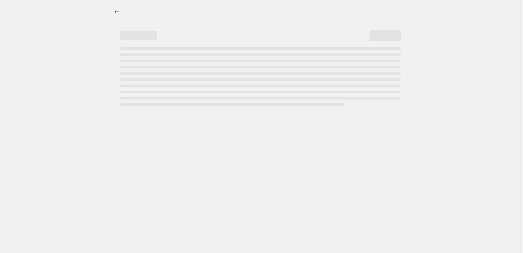
select select "percentage"
select select "no_change"
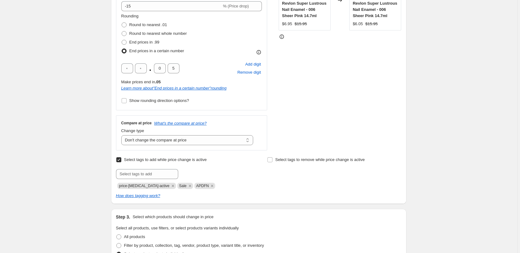
scroll to position [413, 0]
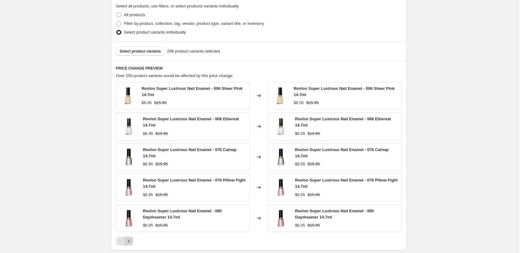
click at [130, 240] on icon "Next" at bounding box center [129, 241] width 6 height 6
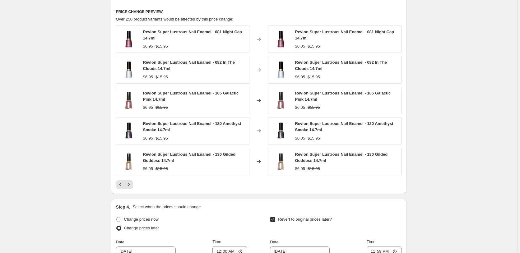
scroll to position [540, 0]
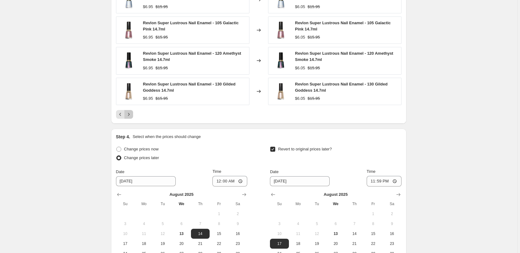
click at [130, 116] on icon "Next" at bounding box center [129, 114] width 6 height 6
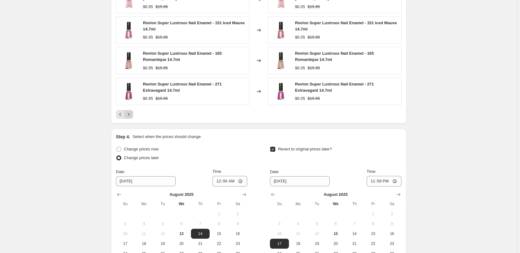
click at [131, 111] on icon "Next" at bounding box center [129, 114] width 6 height 6
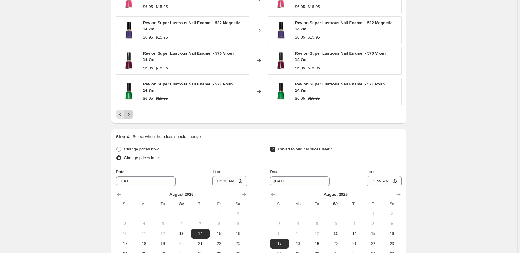
click at [131, 111] on icon "Next" at bounding box center [129, 114] width 6 height 6
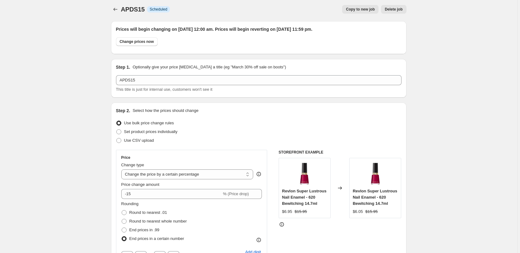
scroll to position [0, 0]
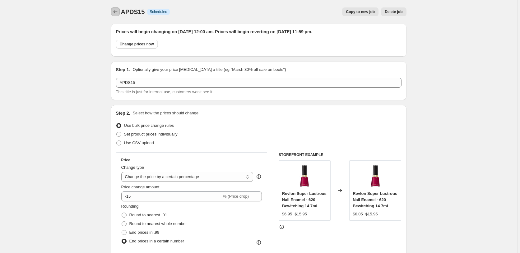
click at [118, 12] on icon "Price change jobs" at bounding box center [115, 12] width 6 height 6
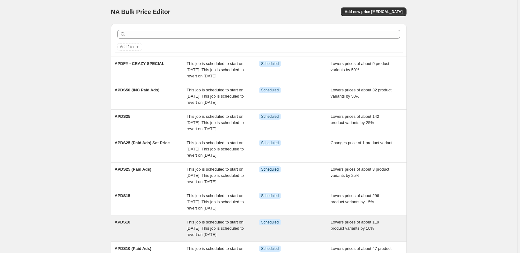
click at [204, 225] on span "This job is scheduled to start on [DATE]. This job is scheduled to revert on [D…" at bounding box center [215, 228] width 57 height 17
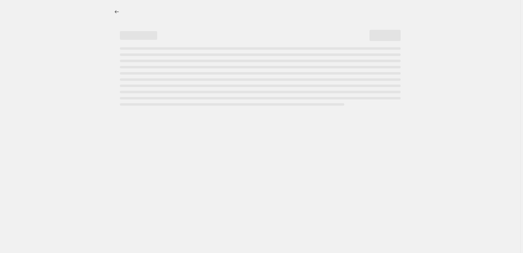
select select "percentage"
select select "no_change"
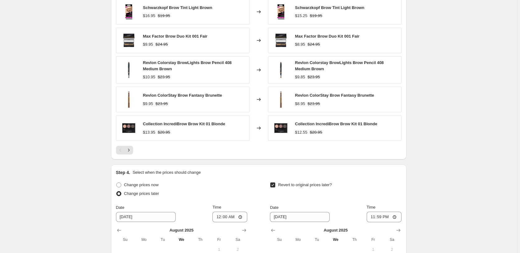
scroll to position [540, 0]
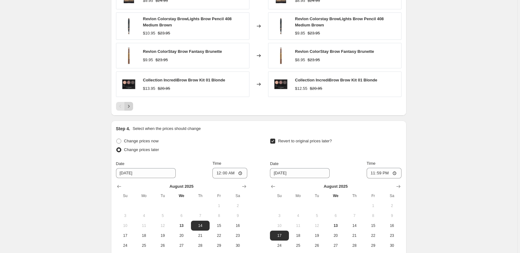
click at [133, 108] on button "Next" at bounding box center [128, 106] width 9 height 9
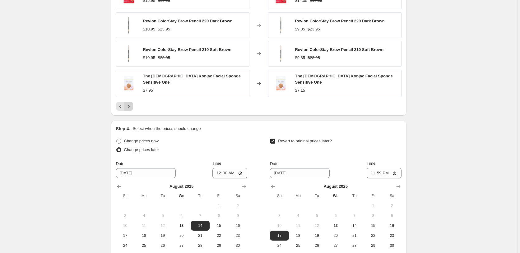
click at [133, 108] on button "Next" at bounding box center [128, 106] width 9 height 9
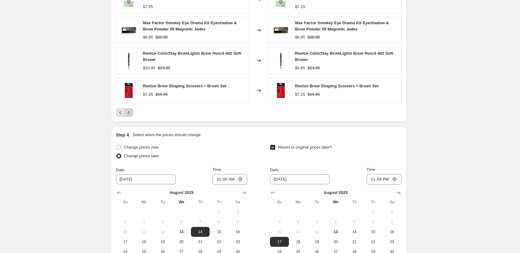
click at [131, 110] on icon "Next" at bounding box center [129, 113] width 6 height 6
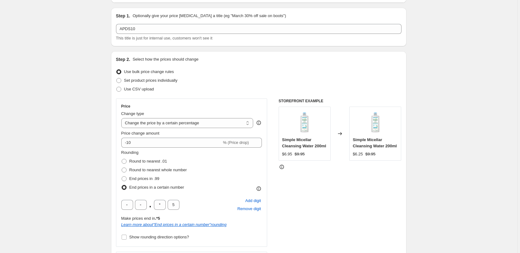
scroll to position [0, 0]
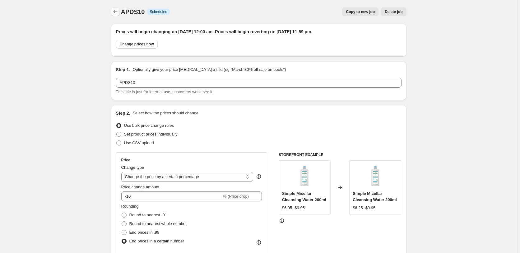
click at [114, 12] on icon "Price change jobs" at bounding box center [115, 12] width 6 height 6
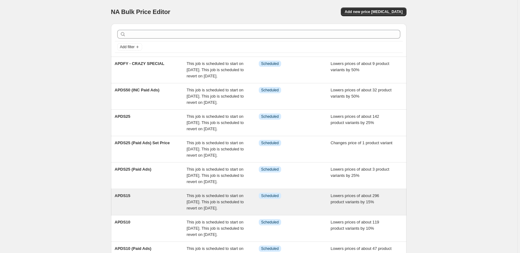
click at [197, 198] on span "This job is scheduled to start on [DATE]. This job is scheduled to revert on [D…" at bounding box center [215, 202] width 57 height 17
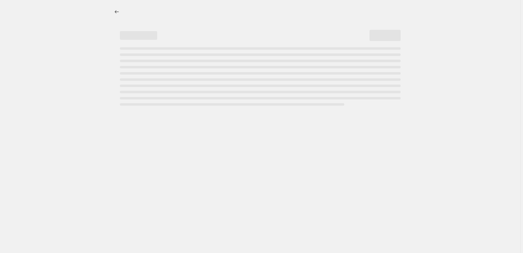
select select "percentage"
select select "no_change"
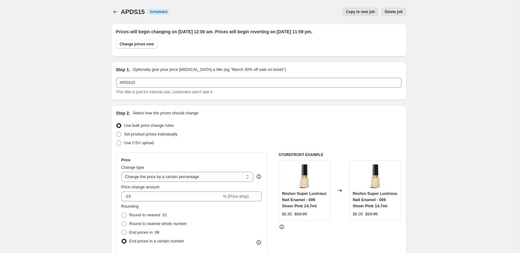
click at [118, 16] on div "APDS15. This page is ready APDS15 Info Scheduled Copy to new job Delete job Mor…" at bounding box center [259, 12] width 296 height 24
click at [116, 13] on icon "Price change jobs" at bounding box center [115, 12] width 6 height 6
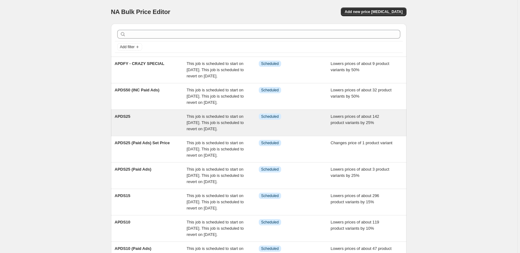
click at [152, 127] on div "APDS25" at bounding box center [151, 123] width 72 height 19
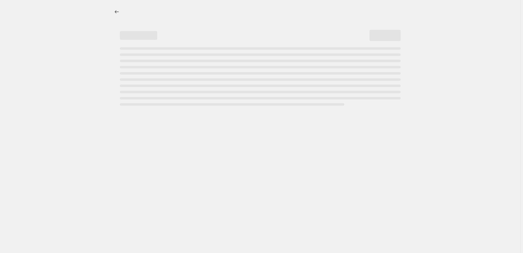
select select "percentage"
select select "no_change"
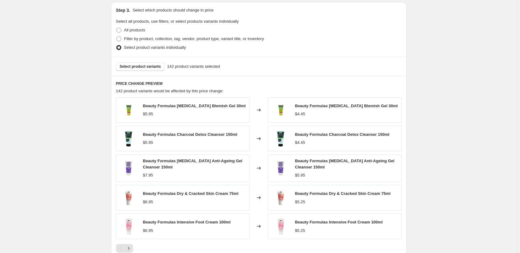
scroll to position [413, 0]
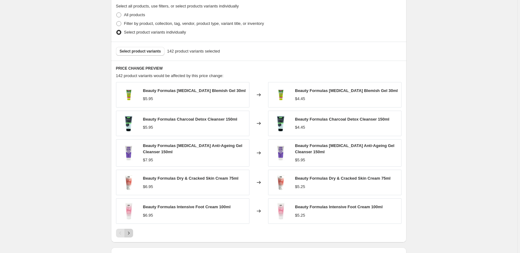
click at [131, 234] on icon "Next" at bounding box center [129, 233] width 6 height 6
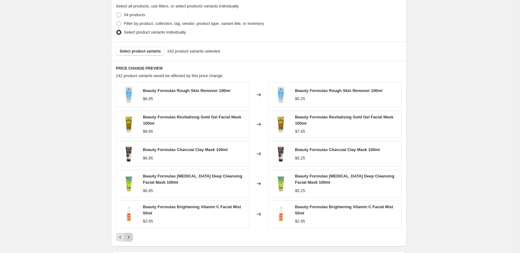
click at [131, 237] on icon "Next" at bounding box center [129, 237] width 6 height 6
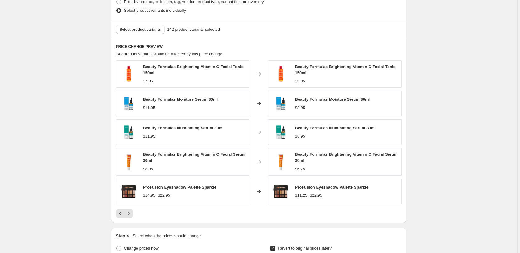
scroll to position [444, 0]
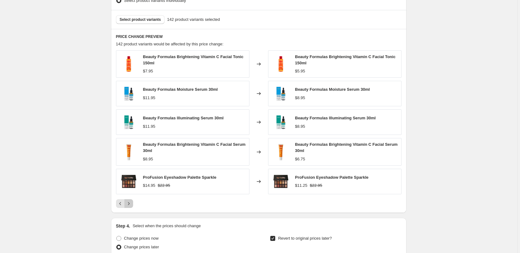
click at [130, 204] on icon "Next" at bounding box center [129, 204] width 6 height 6
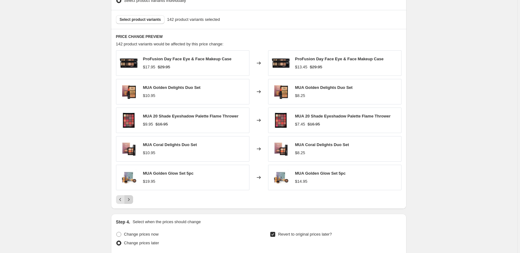
click at [132, 202] on icon "Next" at bounding box center [129, 200] width 6 height 6
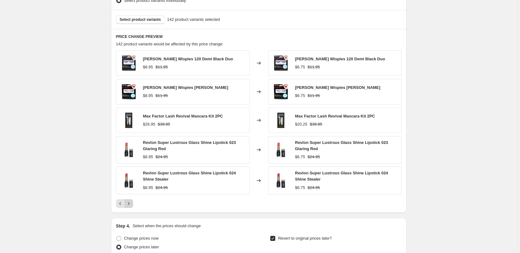
click at [131, 203] on icon "Next" at bounding box center [129, 204] width 6 height 6
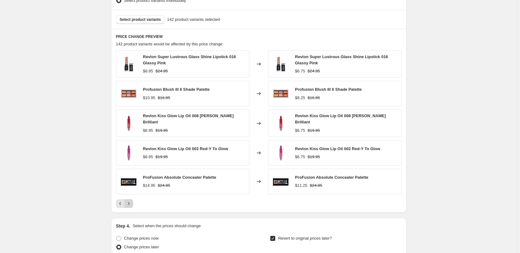
click at [131, 203] on icon "Next" at bounding box center [129, 204] width 6 height 6
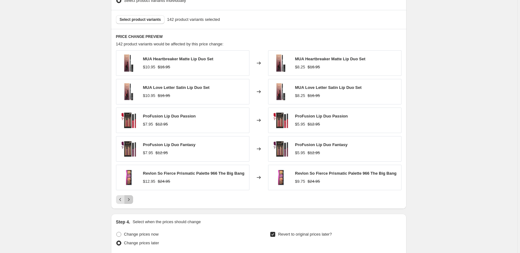
click at [130, 202] on icon "Next" at bounding box center [129, 200] width 6 height 6
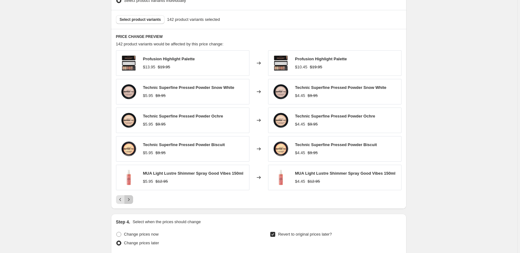
click at [130, 202] on icon "Next" at bounding box center [129, 200] width 6 height 6
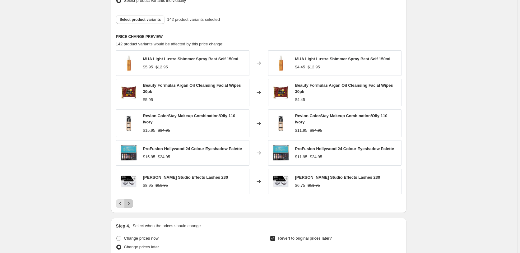
click at [130, 202] on icon "Next" at bounding box center [129, 204] width 6 height 6
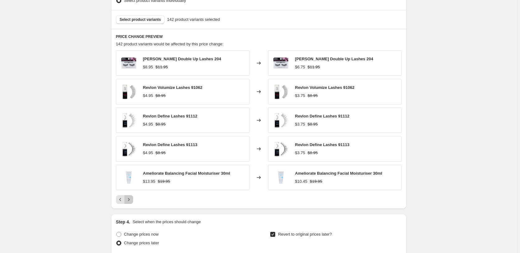
click at [130, 202] on icon "Next" at bounding box center [129, 200] width 6 height 6
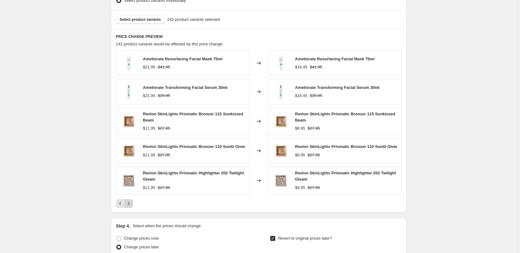
click at [130, 202] on icon "Next" at bounding box center [129, 204] width 6 height 6
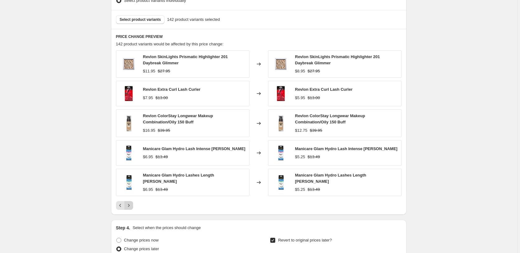
click at [130, 203] on icon "Next" at bounding box center [129, 206] width 6 height 6
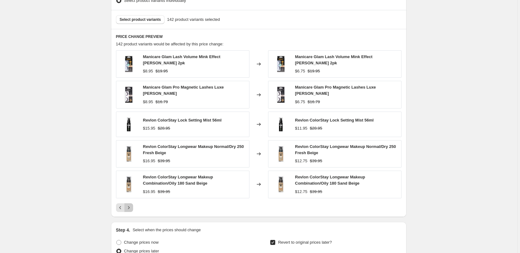
click at [130, 205] on icon "Next" at bounding box center [129, 208] width 6 height 6
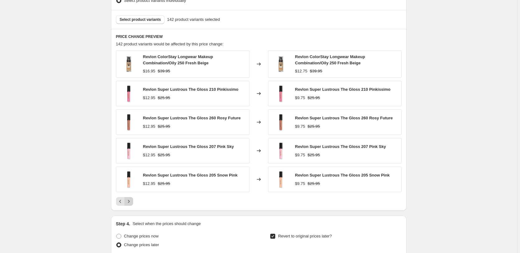
click at [130, 202] on icon "Next" at bounding box center [129, 202] width 6 height 6
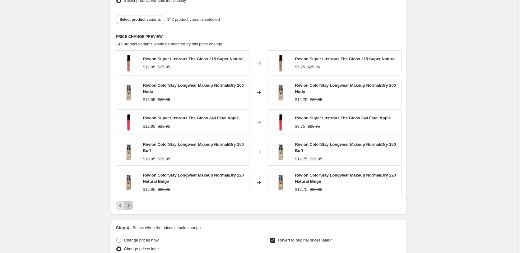
click at [130, 202] on button "Next" at bounding box center [128, 205] width 9 height 9
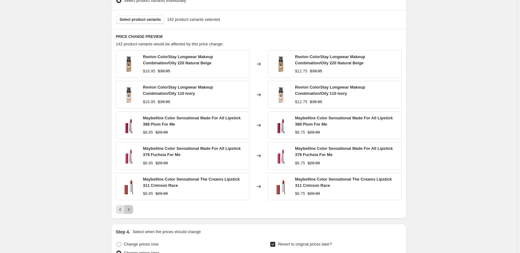
click at [131, 209] on icon "Next" at bounding box center [129, 210] width 6 height 6
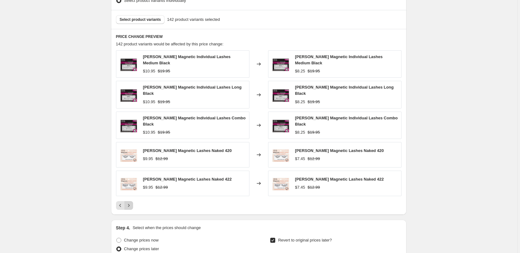
click at [131, 203] on icon "Next" at bounding box center [129, 206] width 6 height 6
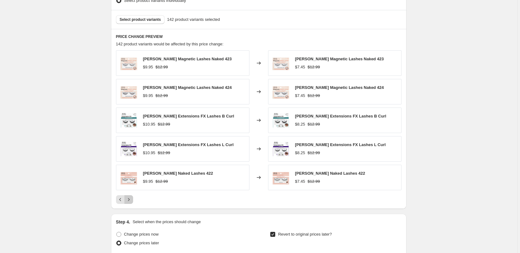
click at [131, 203] on icon "Next" at bounding box center [129, 200] width 6 height 6
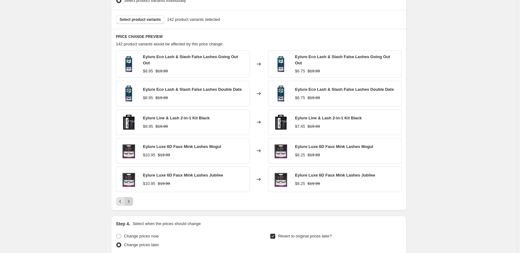
click at [131, 203] on icon "Next" at bounding box center [129, 202] width 6 height 6
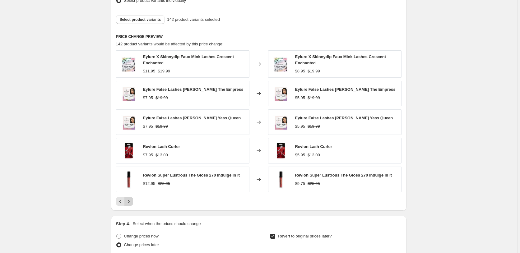
click at [131, 203] on icon "Next" at bounding box center [129, 202] width 6 height 6
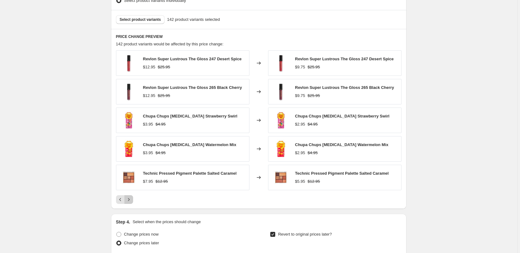
click at [131, 202] on icon "Next" at bounding box center [129, 200] width 6 height 6
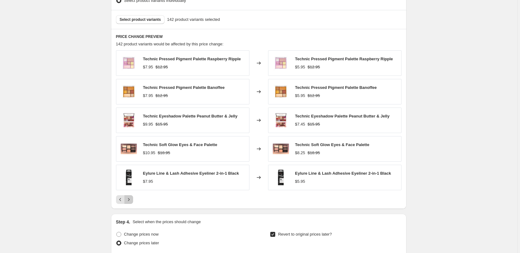
click at [131, 202] on icon "Next" at bounding box center [129, 200] width 6 height 6
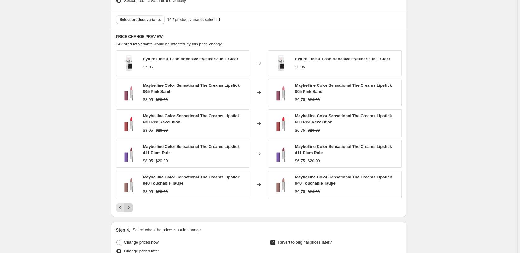
click at [132, 207] on icon "Next" at bounding box center [129, 208] width 6 height 6
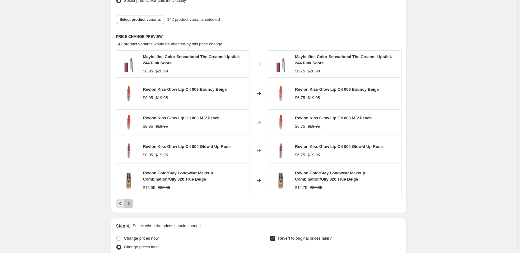
click at [132, 207] on icon "Next" at bounding box center [129, 204] width 6 height 6
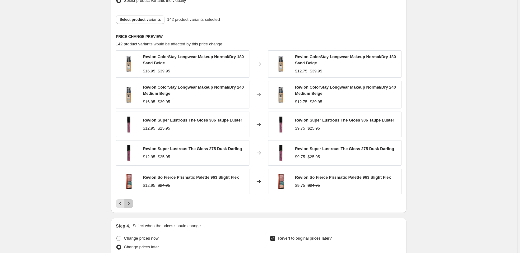
click at [133, 205] on button "Next" at bounding box center [128, 203] width 9 height 9
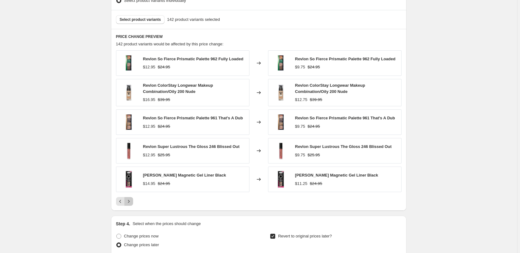
click at [133, 204] on button "Next" at bounding box center [128, 201] width 9 height 9
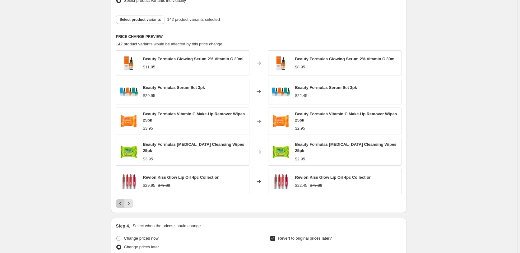
click at [121, 202] on icon "Previous" at bounding box center [120, 203] width 2 height 3
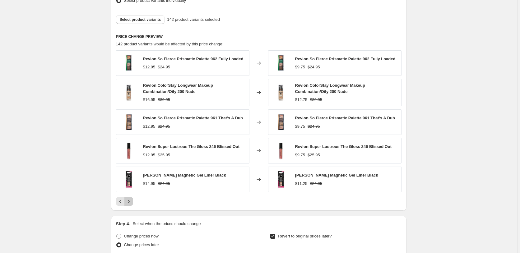
click at [130, 200] on icon "Next" at bounding box center [129, 202] width 6 height 6
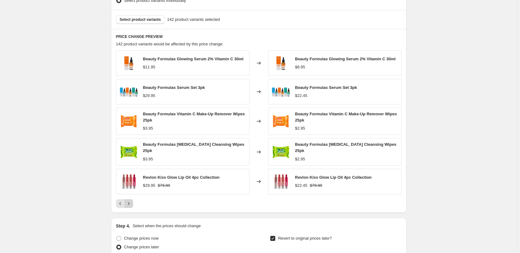
click at [130, 201] on icon "Next" at bounding box center [129, 204] width 6 height 6
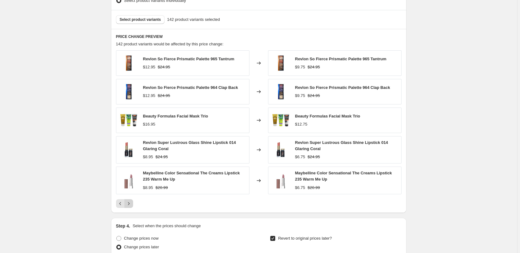
click at [130, 202] on icon "Next" at bounding box center [129, 204] width 6 height 6
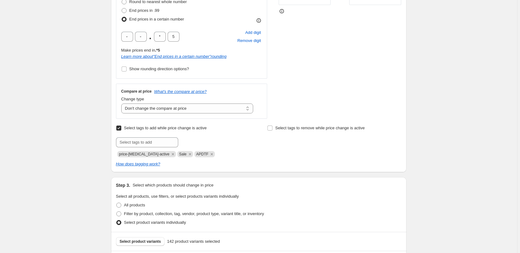
scroll to position [0, 0]
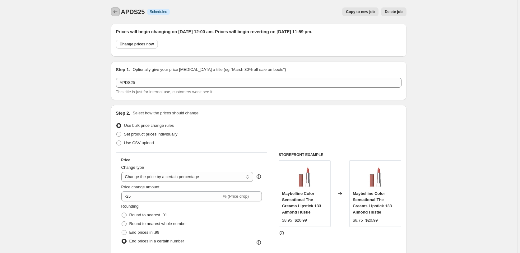
click at [114, 11] on icon "Price change jobs" at bounding box center [115, 12] width 6 height 6
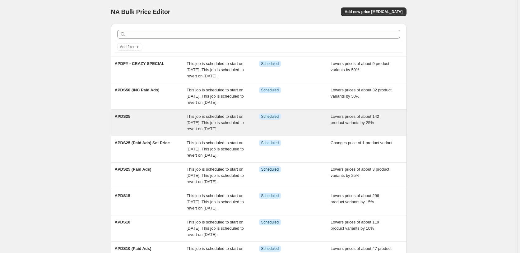
click at [150, 124] on div "APDS25" at bounding box center [151, 123] width 72 height 19
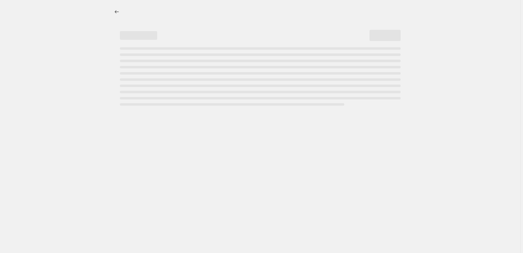
select select "percentage"
select select "no_change"
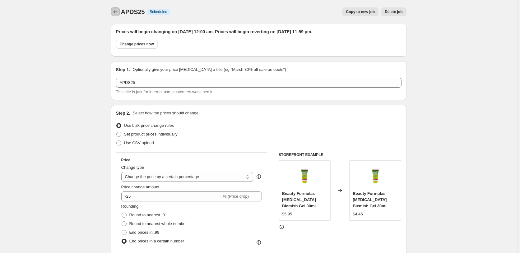
click at [114, 12] on icon "Price change jobs" at bounding box center [115, 12] width 6 height 6
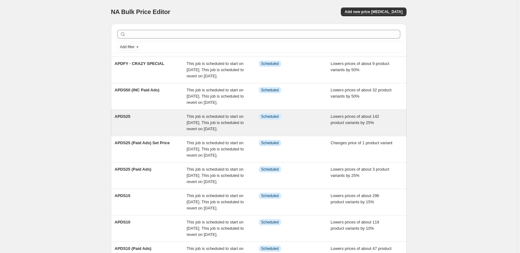
scroll to position [77, 0]
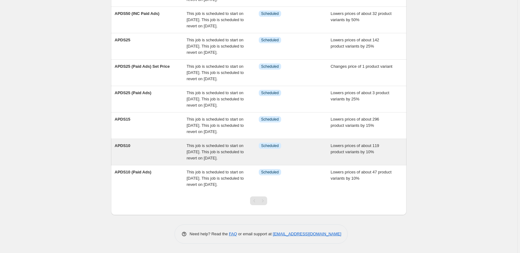
click at [201, 150] on span "This job is scheduled to start on [DATE]. This job is scheduled to revert on [D…" at bounding box center [215, 151] width 57 height 17
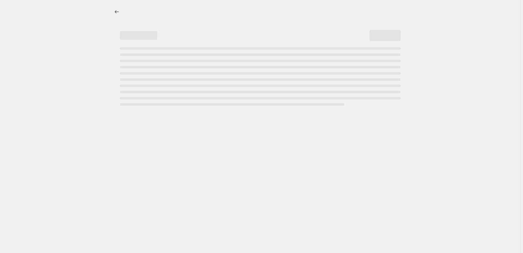
select select "percentage"
select select "no_change"
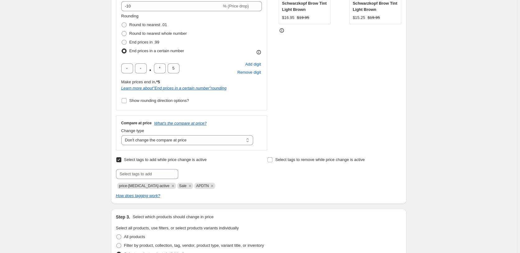
scroll to position [413, 0]
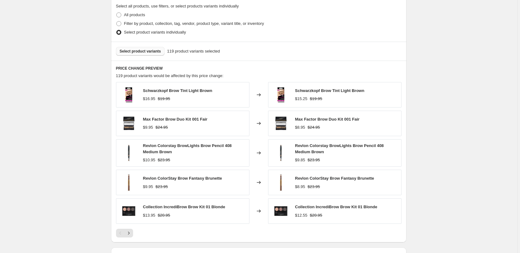
click at [141, 54] on button "Select product variants" at bounding box center [140, 51] width 49 height 9
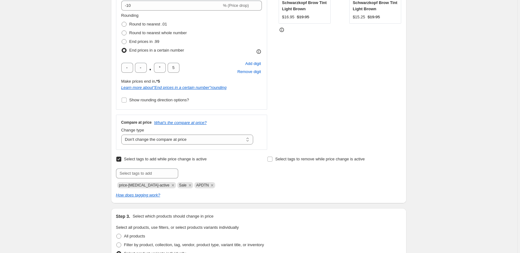
scroll to position [190, 0]
